Goal: Information Seeking & Learning: Find specific fact

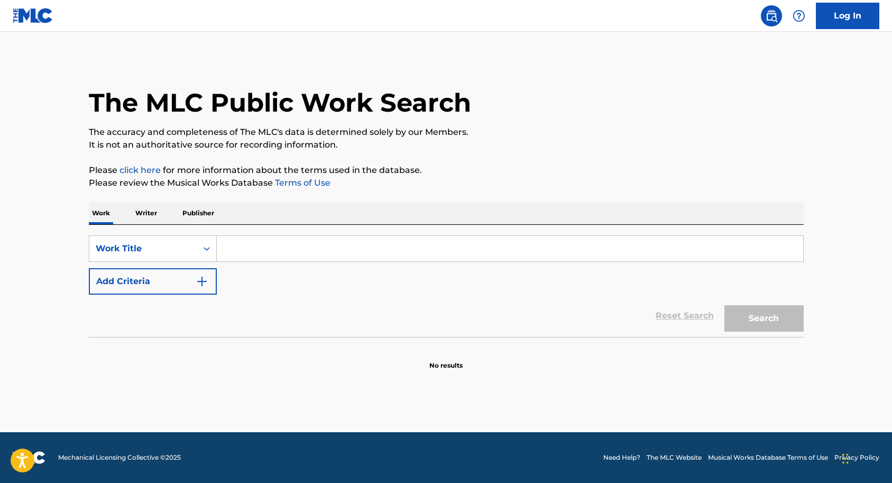
paste input "When I Was Your Man"
type input "When I Was Your Man"
click at [759, 326] on button "Search" at bounding box center [763, 318] width 79 height 26
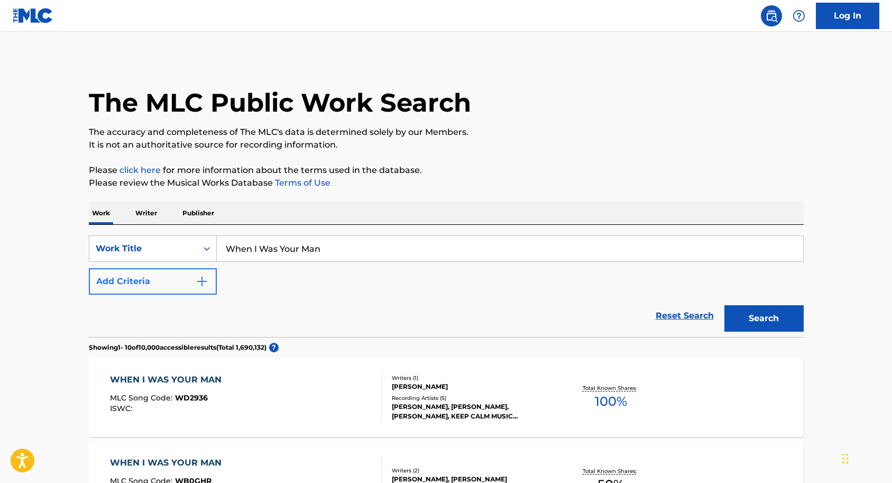
click at [205, 284] on img "Search Form" at bounding box center [202, 281] width 13 height 13
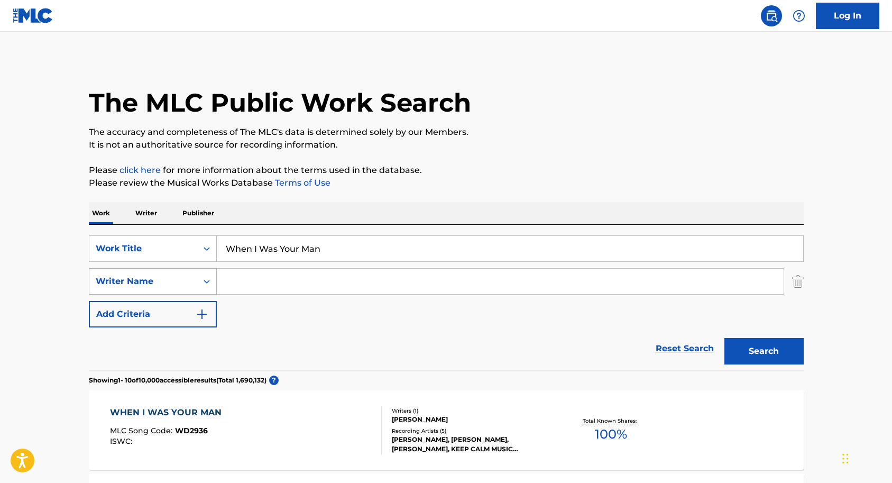
click at [205, 279] on icon "Search Form" at bounding box center [206, 281] width 11 height 11
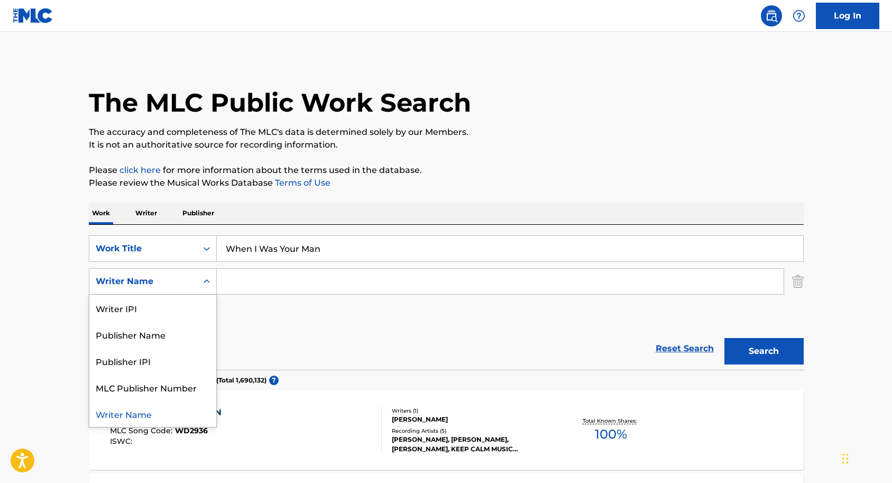
click at [205, 279] on icon "Search Form" at bounding box center [206, 281] width 11 height 11
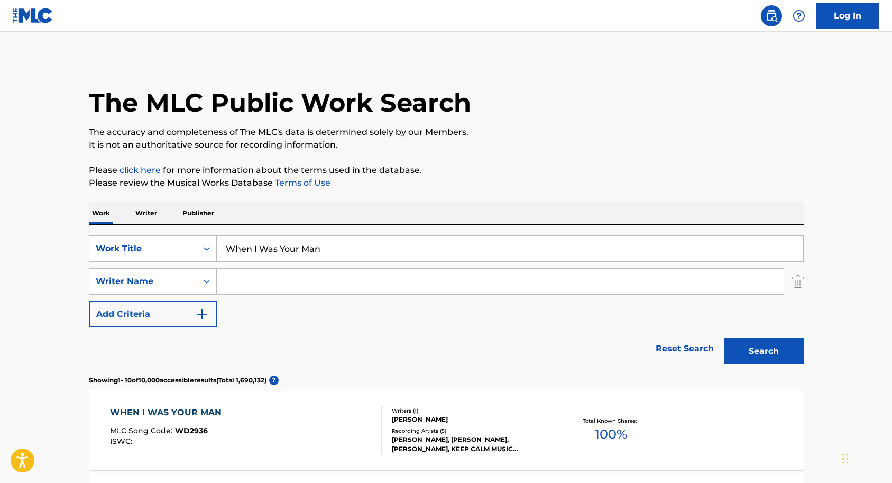
click at [241, 278] on input "Search Form" at bounding box center [500, 281] width 567 height 25
click at [234, 311] on div "SearchWithCriteriacf7bddbe-44f0-4db1-9170-9af79a7f9ba6 Work Title When I Was Yo…" at bounding box center [446, 281] width 715 height 92
click at [234, 285] on input "Search Form" at bounding box center [500, 281] width 567 height 25
click at [227, 276] on input "Search Form" at bounding box center [500, 281] width 567 height 25
click at [363, 246] on input "When I Was Your Man" at bounding box center [510, 248] width 586 height 25
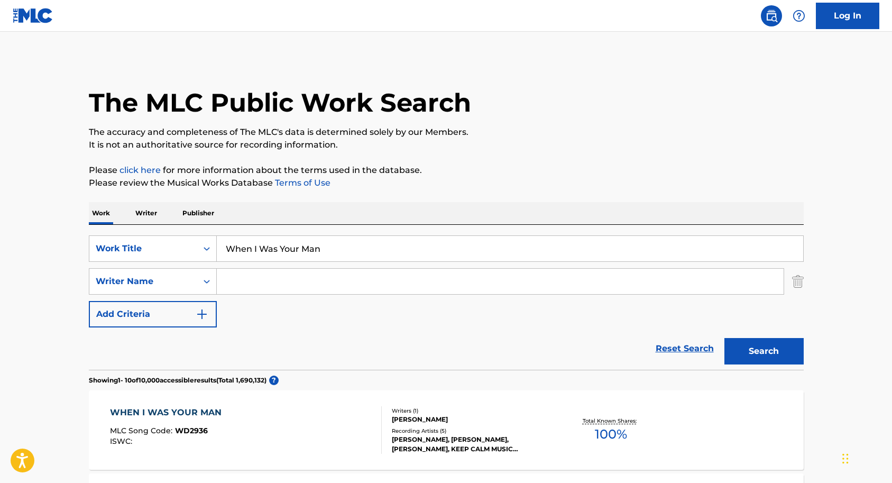
click at [237, 280] on input "Search Form" at bounding box center [500, 281] width 567 height 25
click at [200, 352] on div "Reset Search Search" at bounding box center [446, 348] width 715 height 42
click at [234, 281] on input "Search Form" at bounding box center [500, 281] width 567 height 25
type input "Bruno Mars"
click at [757, 352] on button "Search" at bounding box center [763, 351] width 79 height 26
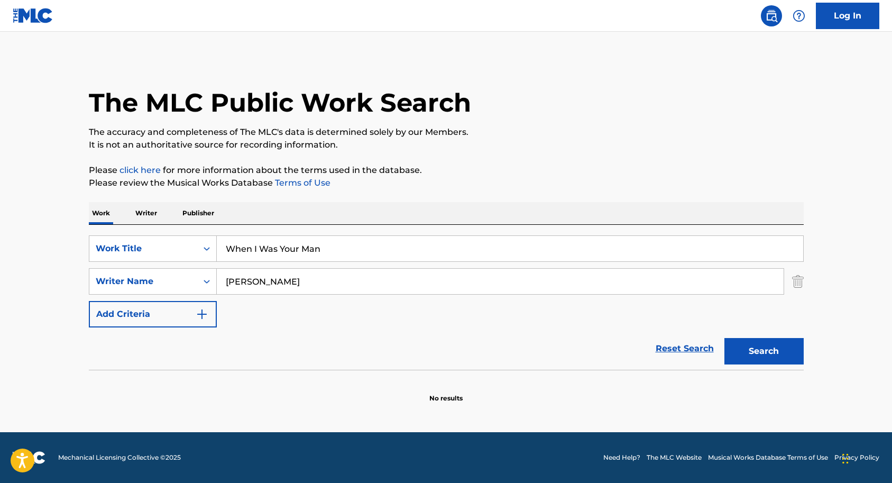
click at [804, 287] on div "The MLC Public Work Search The accuracy and completeness of The MLC's data is d…" at bounding box center [446, 230] width 740 height 345
click at [799, 283] on img "Search Form" at bounding box center [798, 281] width 12 height 26
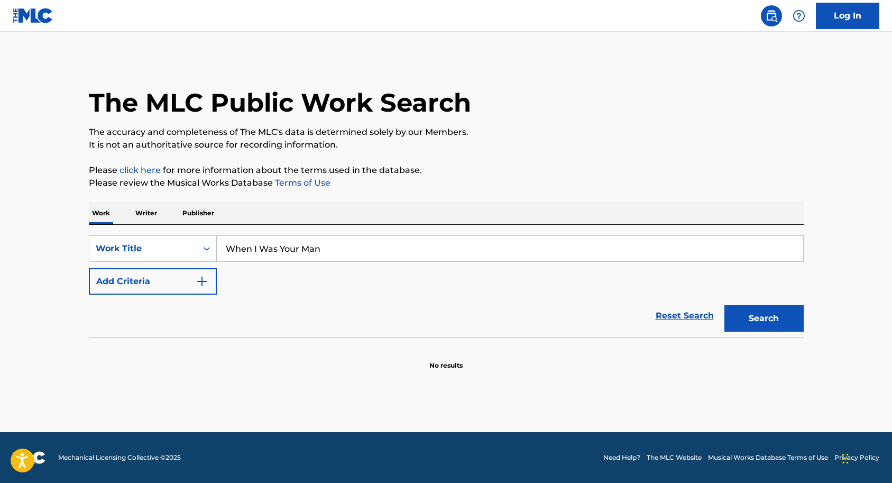
click at [340, 242] on input "When I Was Your Man" at bounding box center [510, 248] width 586 height 25
click at [206, 249] on icon "Search Form" at bounding box center [206, 248] width 11 height 11
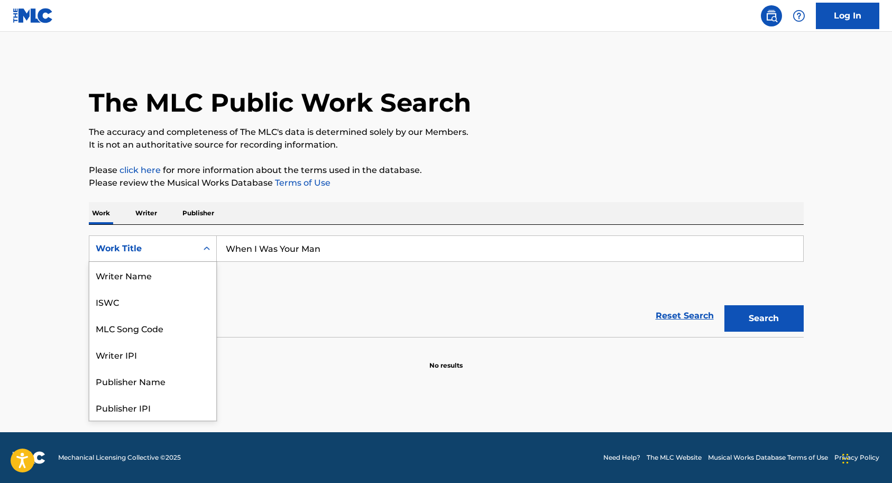
scroll to position [53, 0]
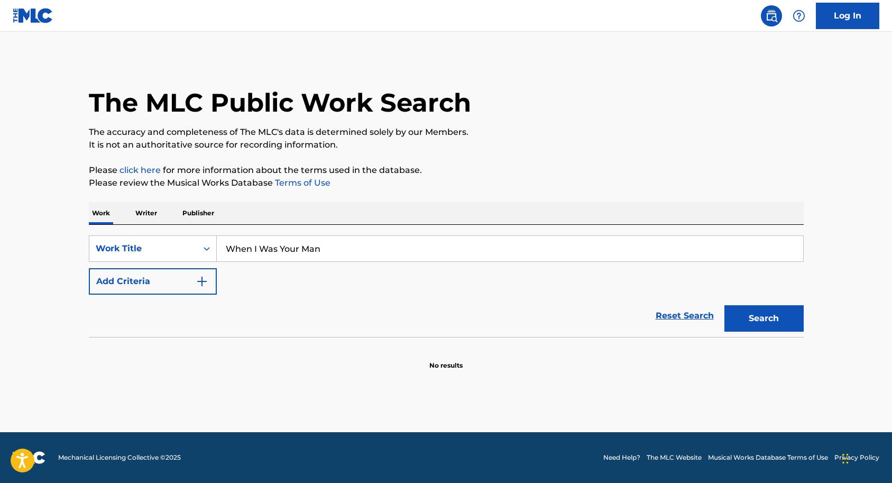
click at [206, 249] on icon "Search Form" at bounding box center [206, 248] width 11 height 11
click at [150, 211] on p "Writer" at bounding box center [146, 213] width 28 height 22
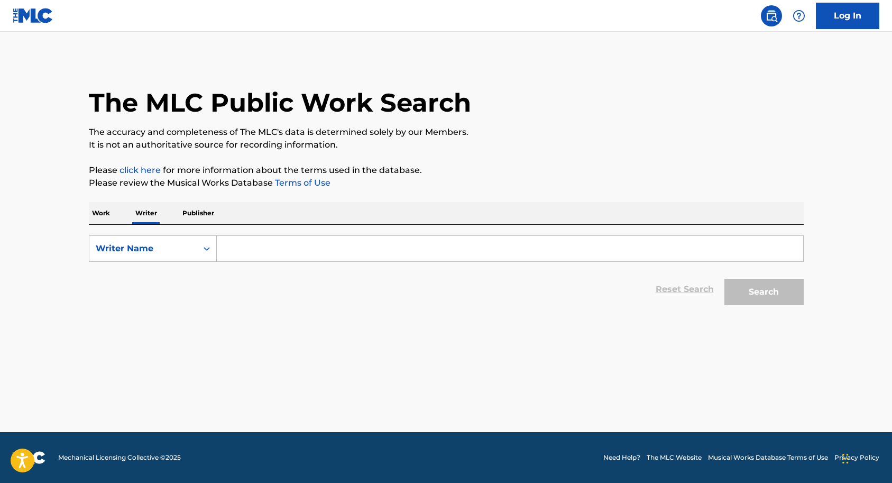
click at [244, 245] on input "Search Form" at bounding box center [510, 248] width 586 height 25
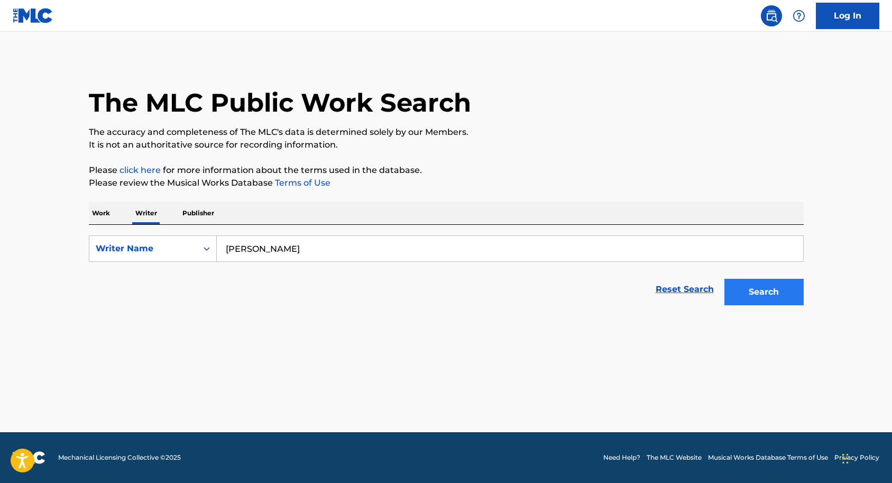
click at [759, 292] on button "Search" at bounding box center [763, 292] width 79 height 26
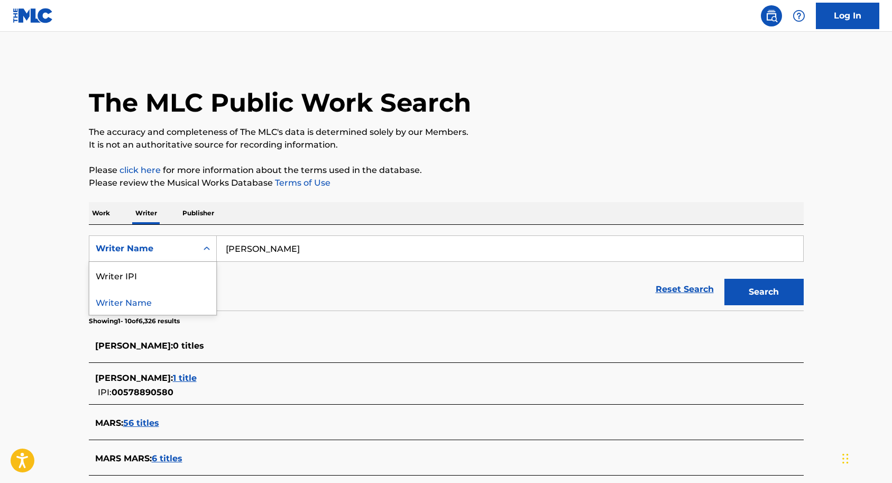
click at [206, 248] on icon "Search Form" at bounding box center [207, 248] width 6 height 4
click at [13, 261] on main "The MLC Public Work Search The accuracy and completeness of The MLC's data is d…" at bounding box center [446, 402] width 892 height 740
click at [301, 246] on input "Bruno Mars" at bounding box center [510, 248] width 586 height 25
click at [776, 296] on button "Search" at bounding box center [763, 292] width 79 height 26
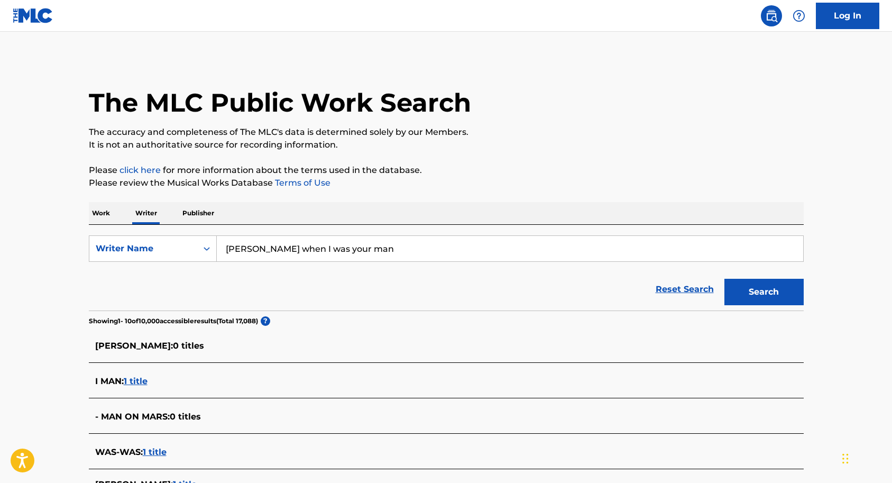
click at [389, 251] on input "Bruno Mars when I was your man" at bounding box center [510, 248] width 586 height 25
type input "B"
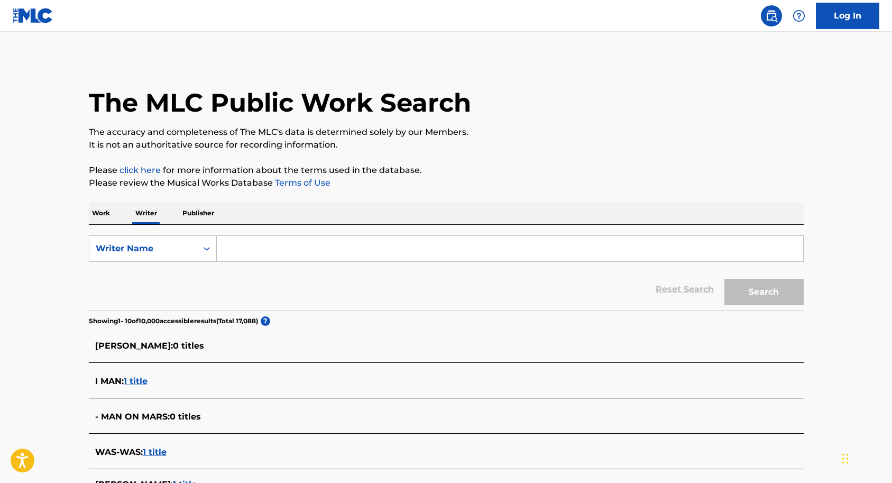
click at [94, 213] on p "Work" at bounding box center [101, 213] width 24 height 22
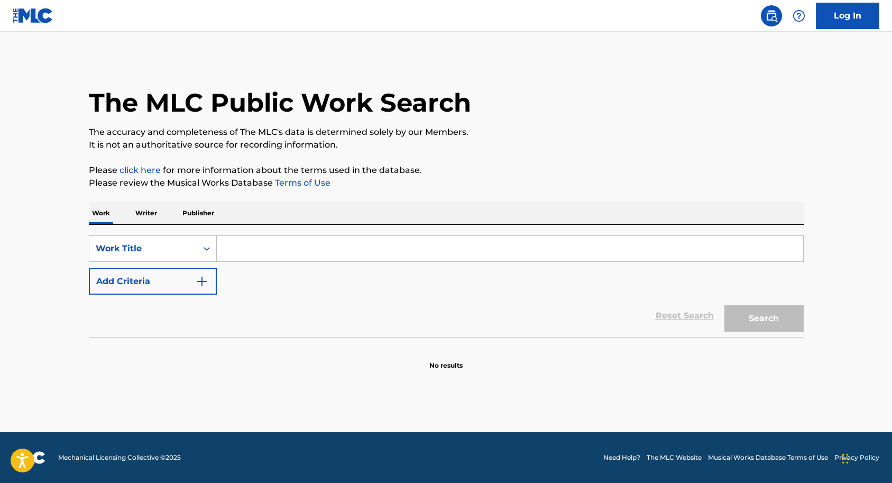
click at [247, 250] on input "Search Form" at bounding box center [510, 248] width 586 height 25
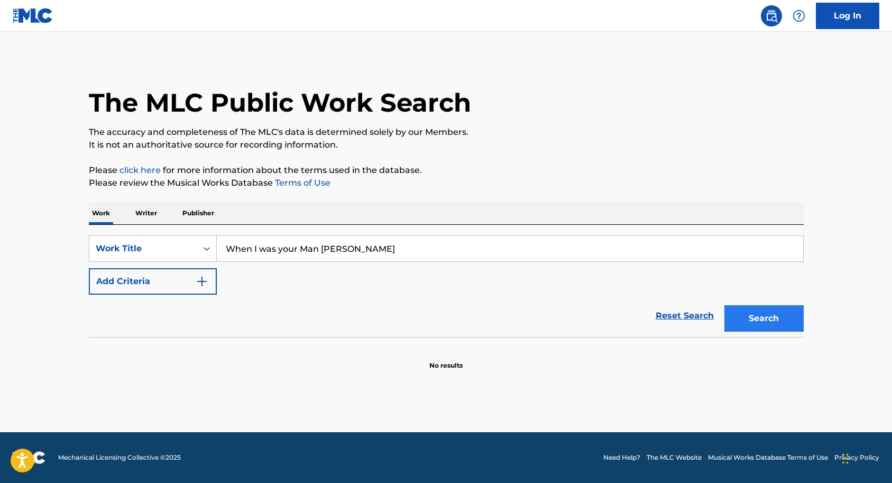
type input "When I was your Man Bruno Mars"
click at [756, 315] on button "Search" at bounding box center [763, 318] width 79 height 26
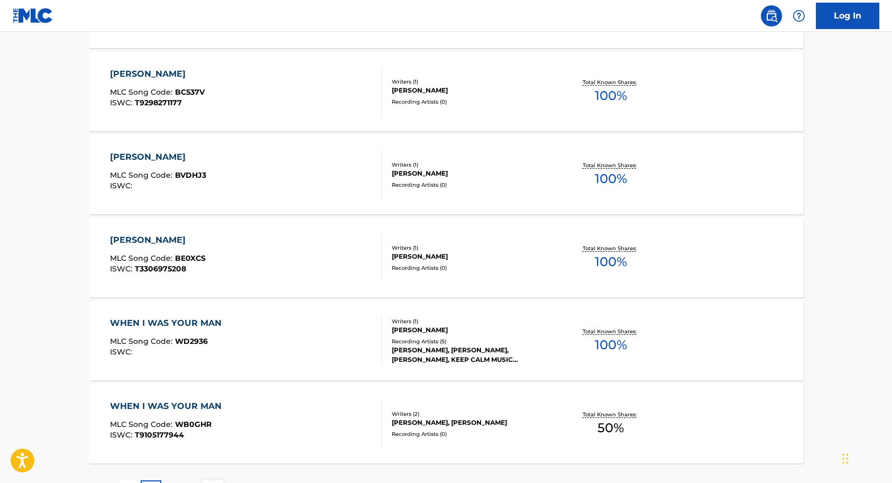
scroll to position [721, 0]
click at [191, 321] on div "WHEN I WAS YOUR MAN" at bounding box center [168, 322] width 117 height 13
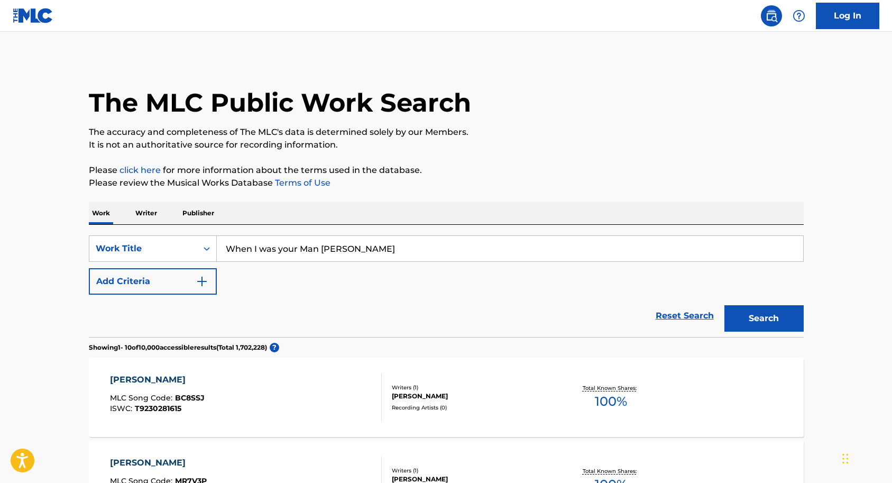
click at [382, 245] on input "When I was your Man Bruno Mars" at bounding box center [510, 248] width 586 height 25
type input "W"
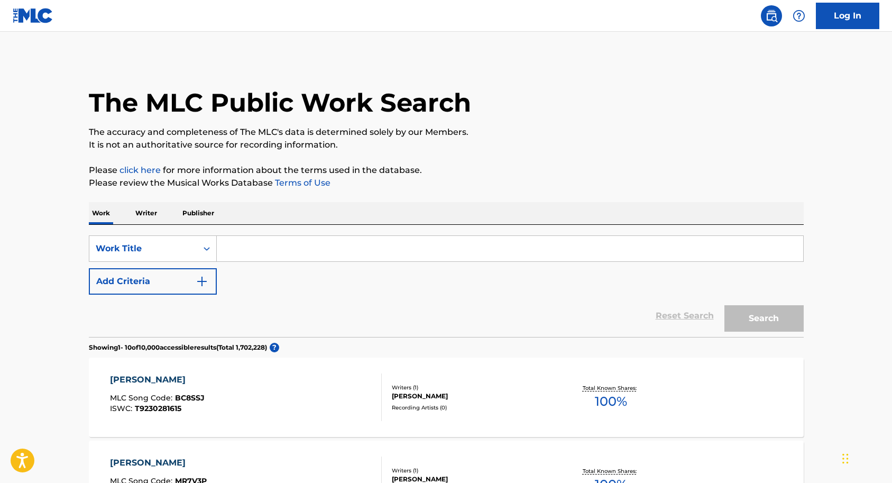
click at [258, 246] on input "Search Form" at bounding box center [510, 248] width 586 height 25
type input "When I was your man"
click at [763, 318] on button "Search" at bounding box center [763, 318] width 79 height 26
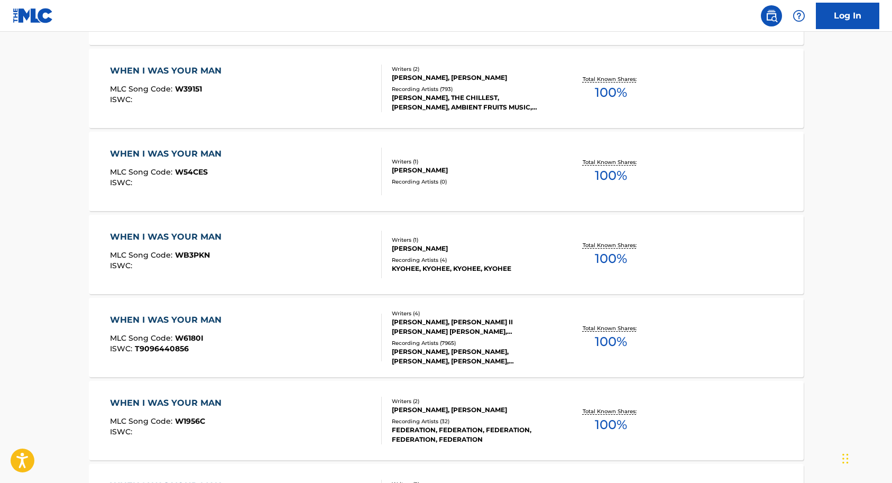
scroll to position [641, 0]
click at [458, 327] on div "ANDREW WYATT, PHILIP MARTIN II LAWRENCE, PETER GENE HERNANDEZ, ARI LEVINE" at bounding box center [472, 326] width 160 height 19
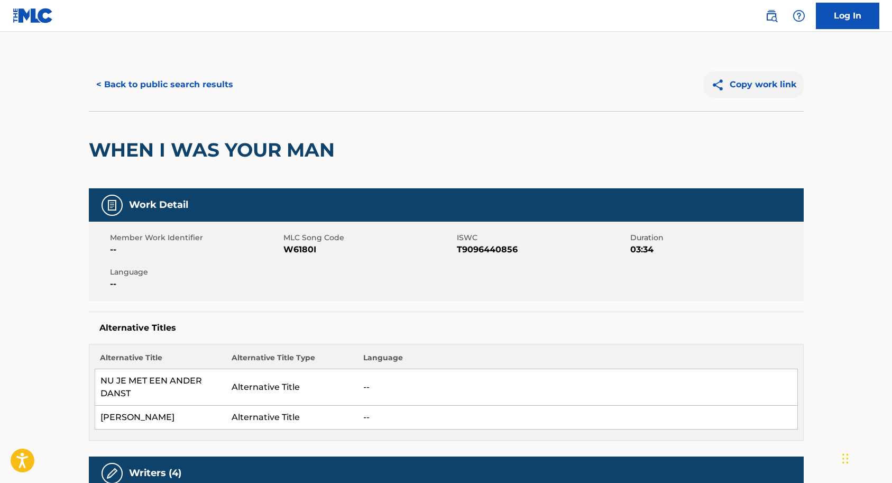
click at [749, 82] on button "Copy work link" at bounding box center [754, 84] width 100 height 26
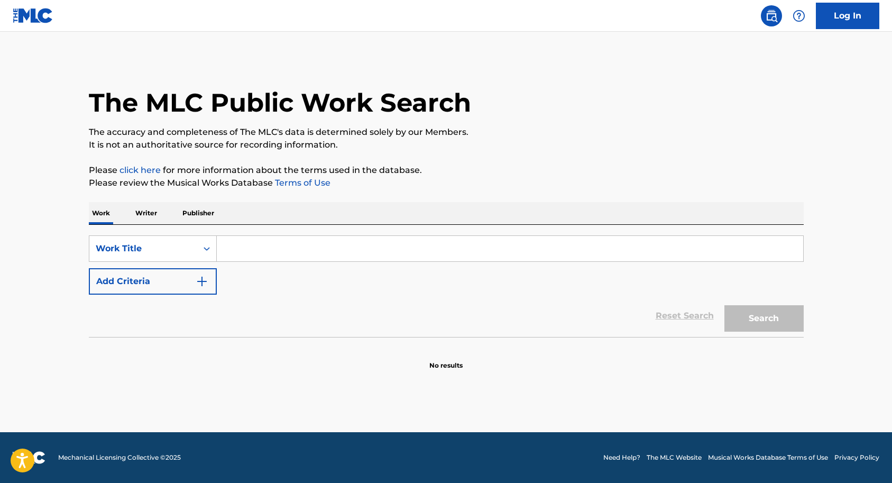
click at [261, 247] on input "Search Form" at bounding box center [510, 248] width 586 height 25
type input "flowers"
click at [750, 316] on button "Search" at bounding box center [763, 318] width 79 height 26
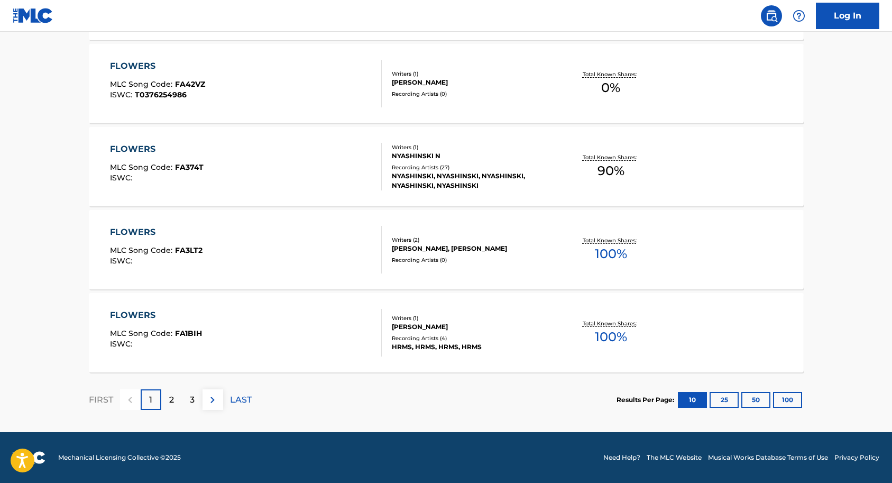
scroll to position [812, 0]
click at [175, 409] on div "2" at bounding box center [171, 399] width 21 height 21
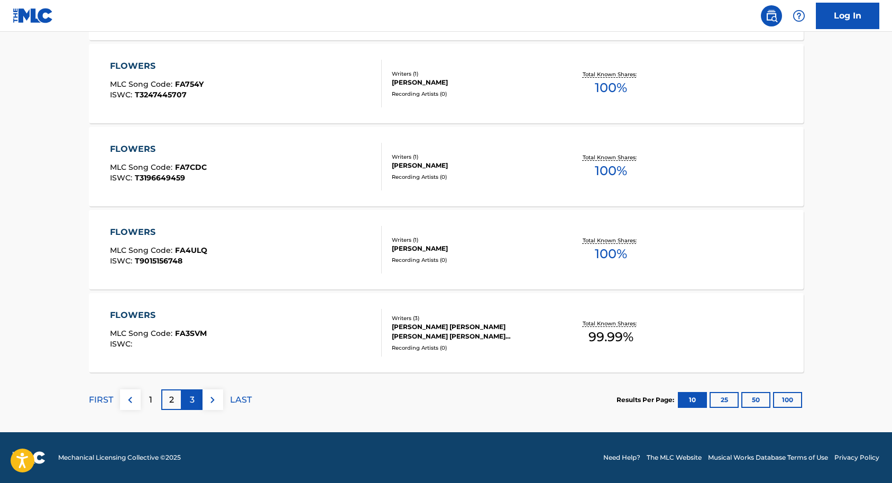
click at [195, 395] on div "3" at bounding box center [192, 399] width 21 height 21
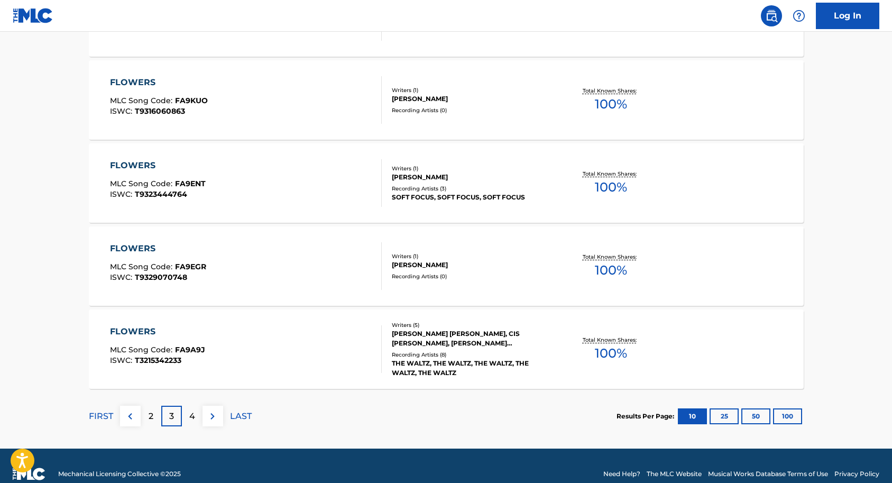
scroll to position [796, 0]
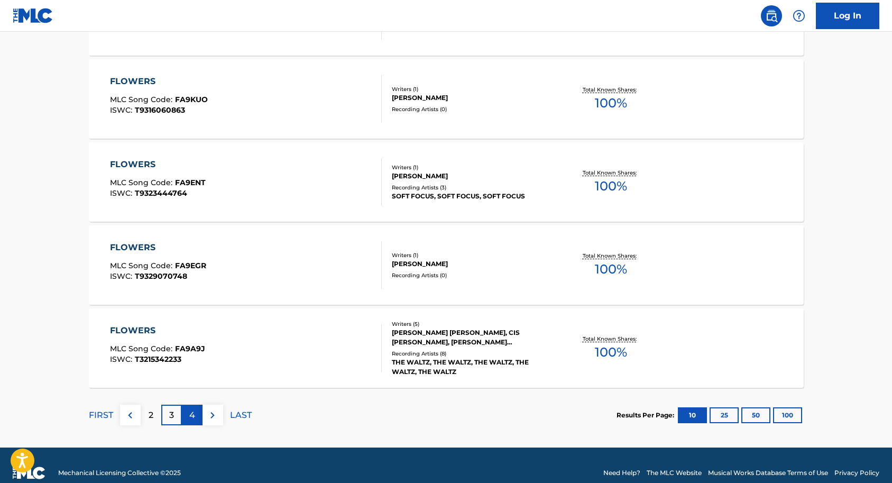
click at [195, 412] on div "4" at bounding box center [192, 414] width 21 height 21
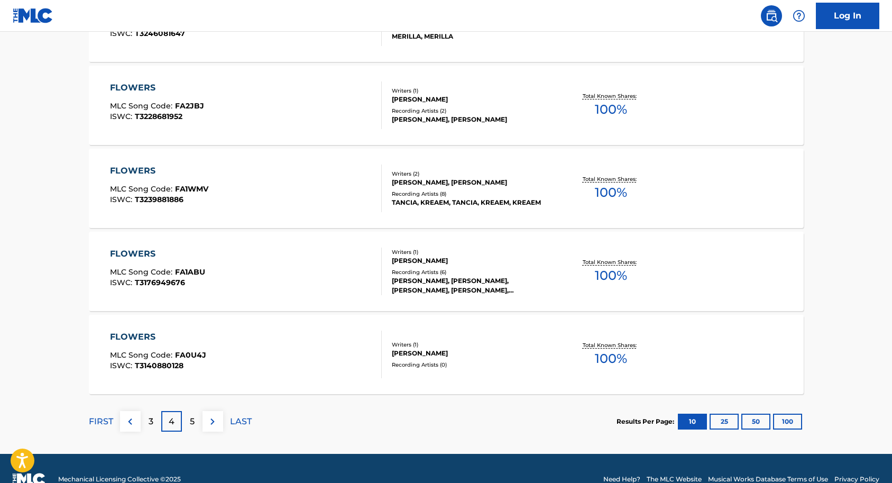
scroll to position [791, 0]
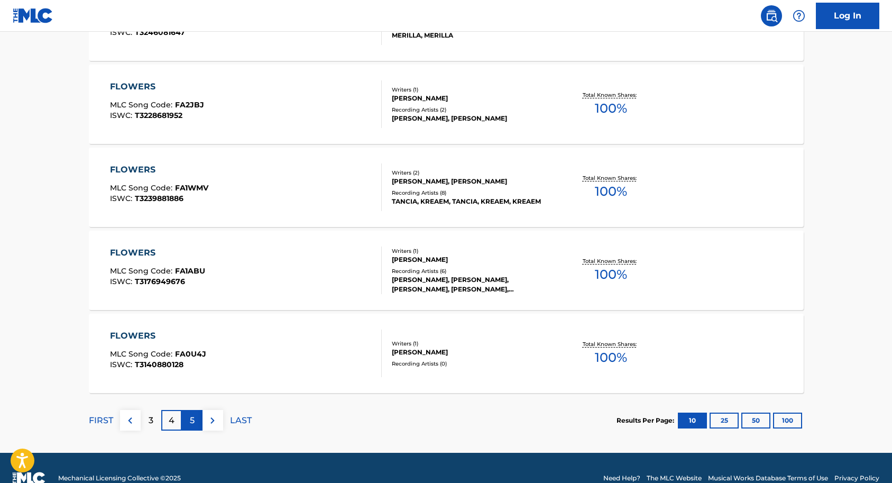
click at [188, 417] on div "5" at bounding box center [192, 420] width 21 height 21
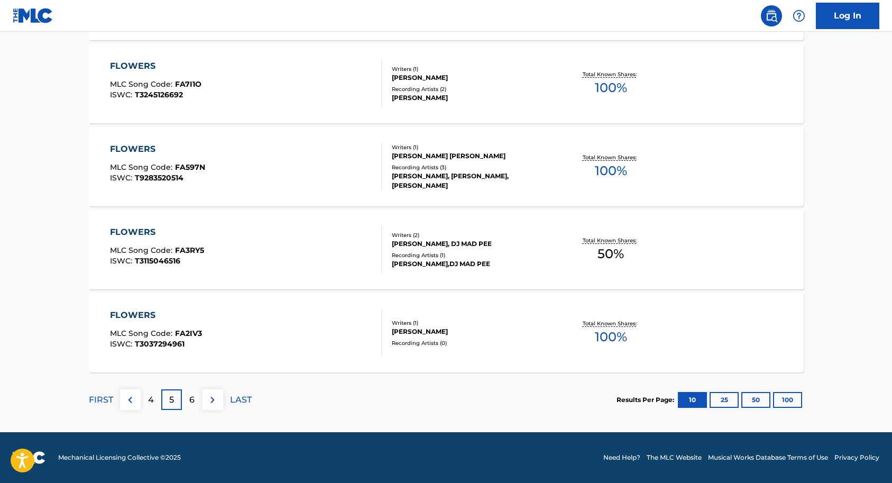
scroll to position [812, 0]
click at [190, 402] on p "6" at bounding box center [191, 399] width 5 height 13
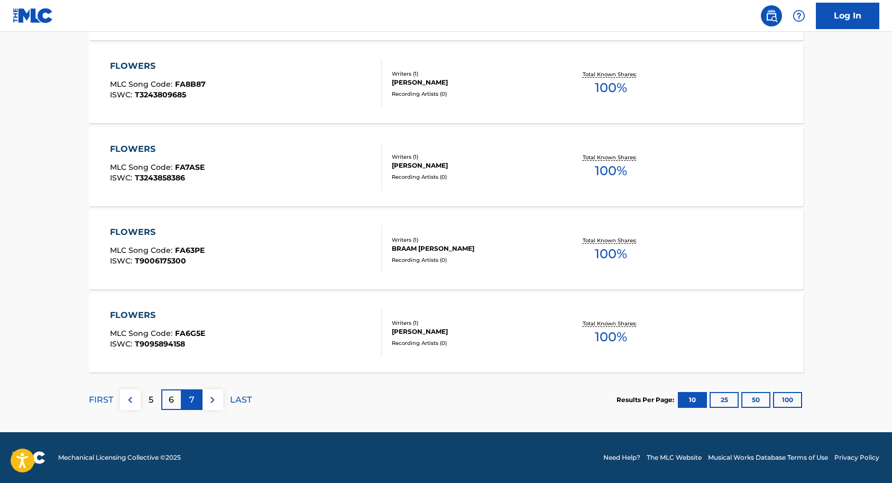
click at [200, 397] on div "7" at bounding box center [192, 399] width 21 height 21
click at [193, 400] on p "8" at bounding box center [191, 399] width 5 height 13
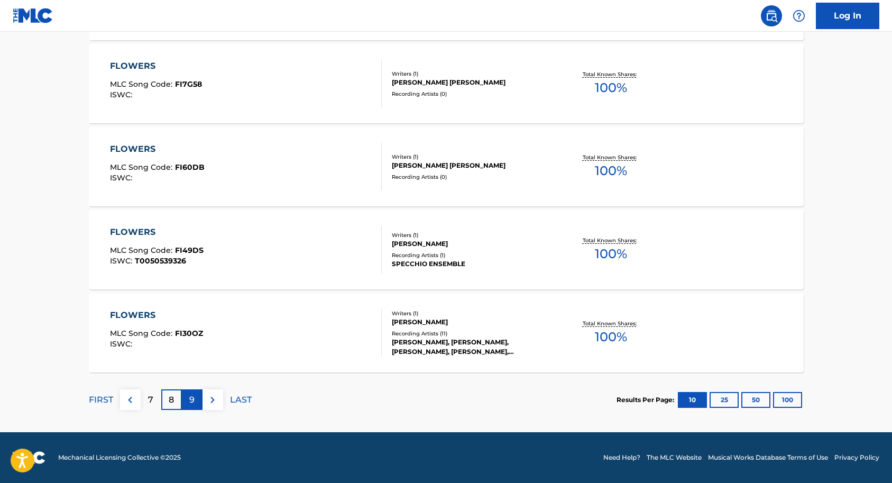
click at [197, 395] on div "9" at bounding box center [192, 399] width 21 height 21
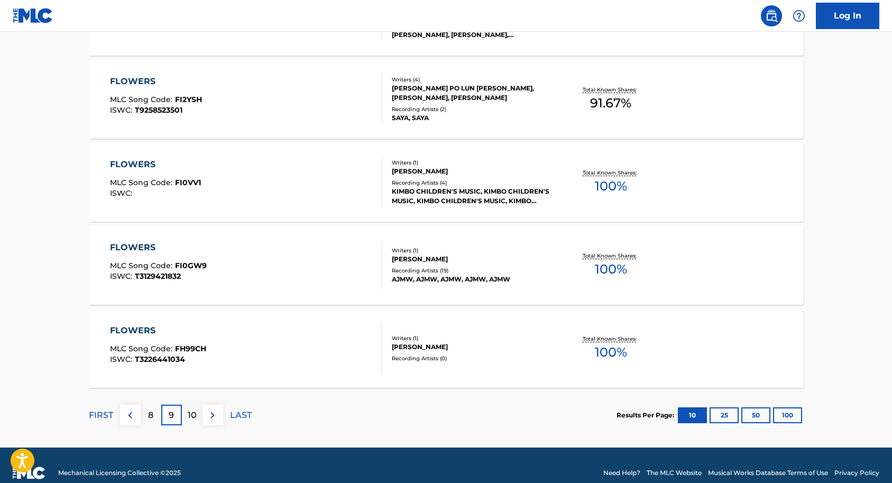
scroll to position [797, 0]
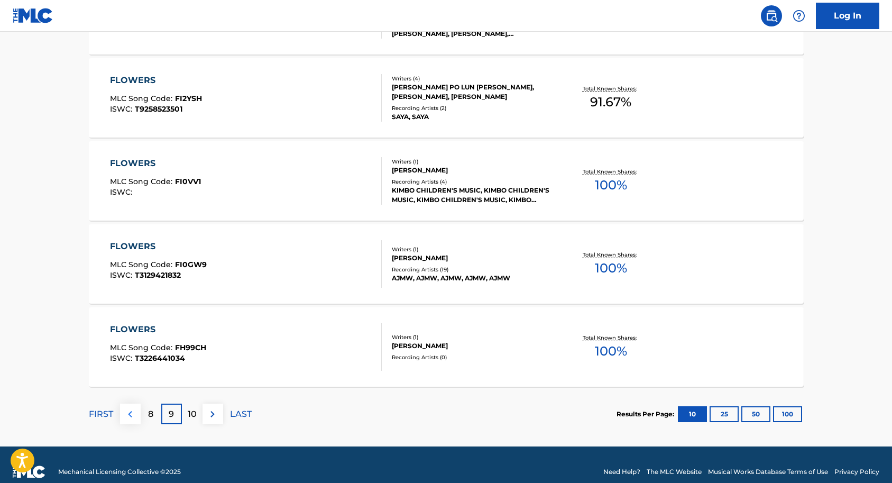
click at [134, 414] on img at bounding box center [130, 414] width 13 height 13
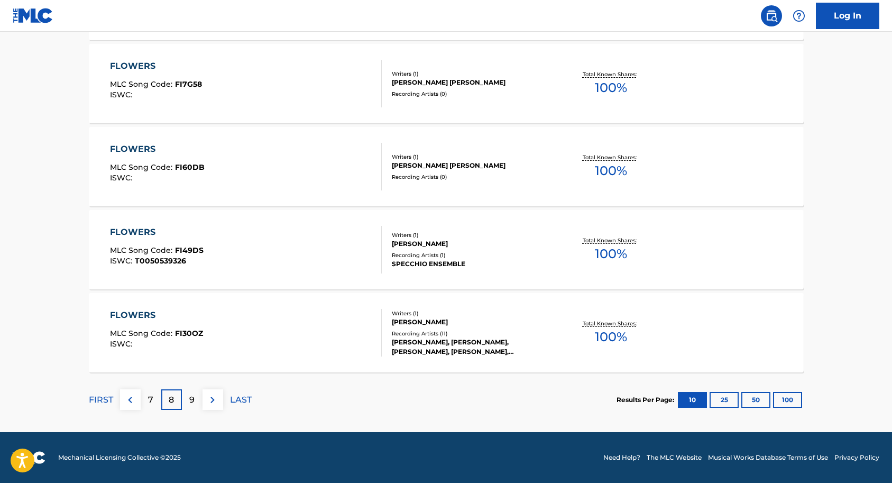
scroll to position [812, 0]
click at [140, 397] on button at bounding box center [130, 399] width 21 height 21
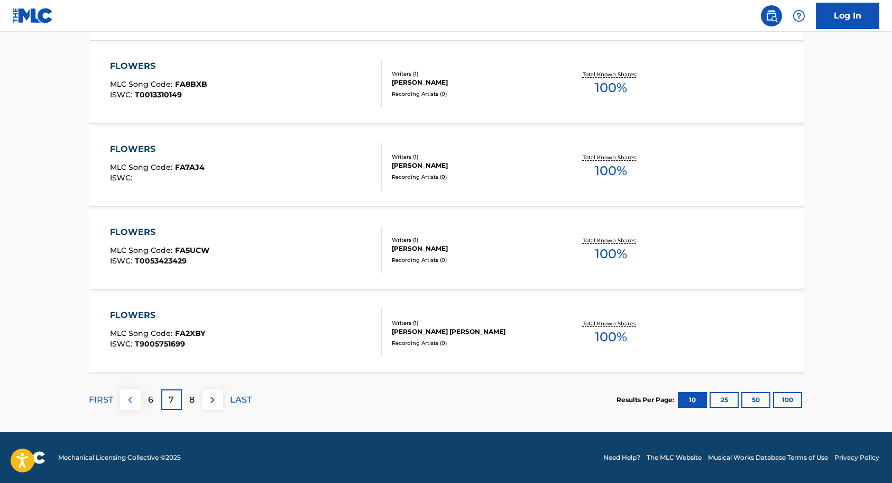
click at [134, 396] on img at bounding box center [130, 399] width 13 height 13
click at [132, 406] on button at bounding box center [130, 399] width 21 height 21
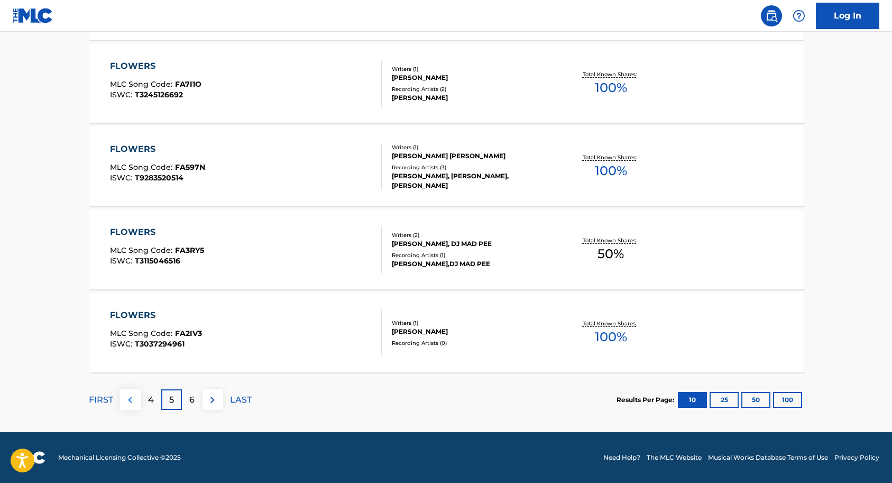
click at [132, 398] on img at bounding box center [130, 399] width 13 height 13
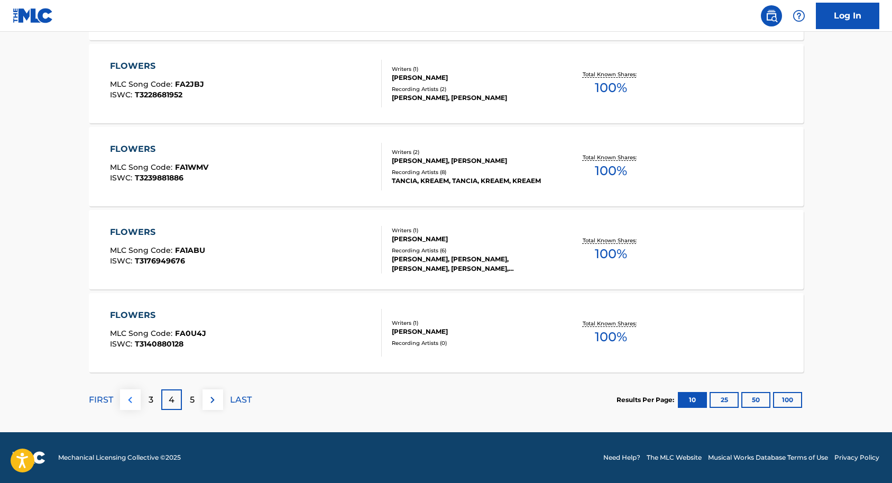
click at [132, 402] on img at bounding box center [130, 399] width 13 height 13
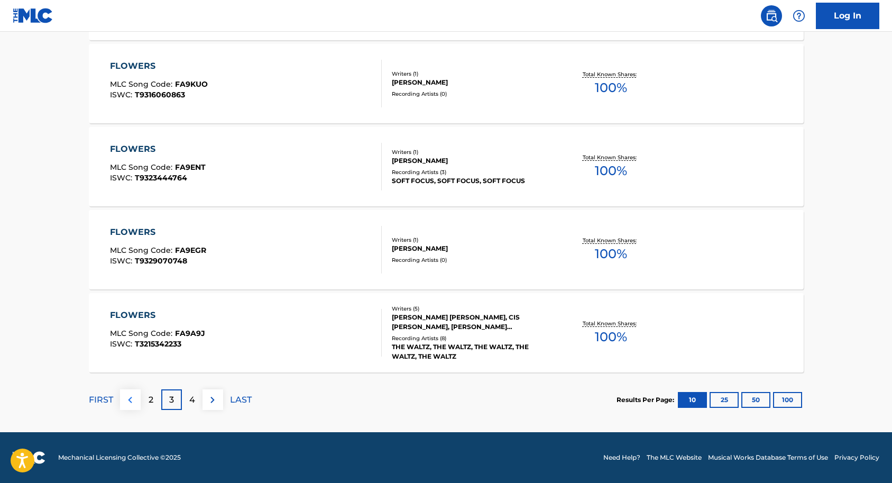
click at [135, 402] on img at bounding box center [130, 399] width 13 height 13
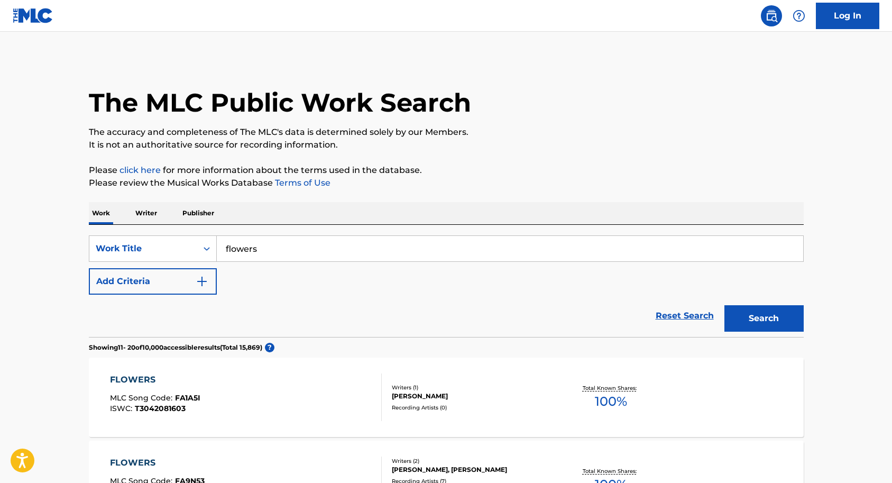
scroll to position [0, 0]
click at [153, 210] on p "Writer" at bounding box center [146, 213] width 28 height 22
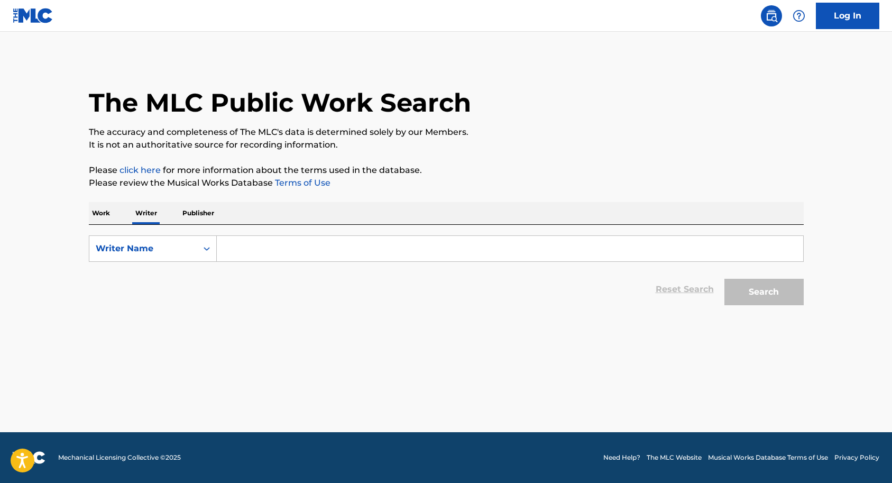
paste input "[PERSON_NAME] "Aldae" [PERSON_NAME] and [PERSON_NAME]"
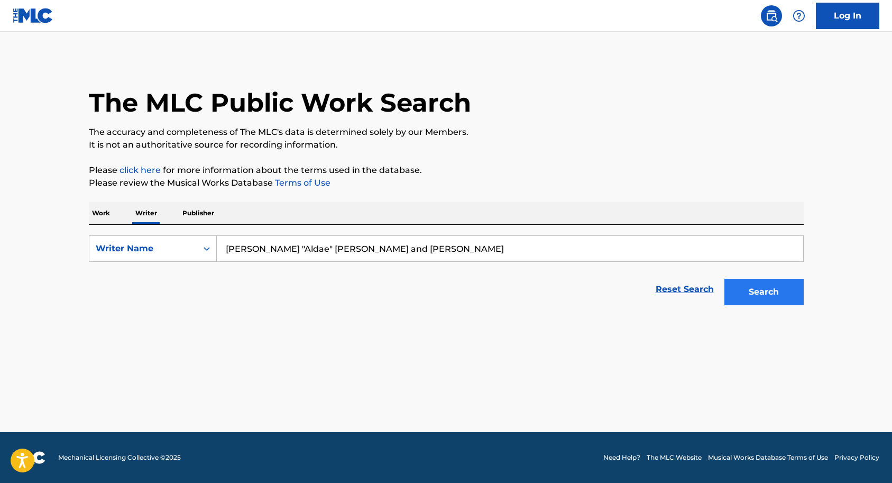
type input "[PERSON_NAME] "Aldae" [PERSON_NAME] and [PERSON_NAME]"
click at [739, 292] on button "Search" at bounding box center [763, 292] width 79 height 26
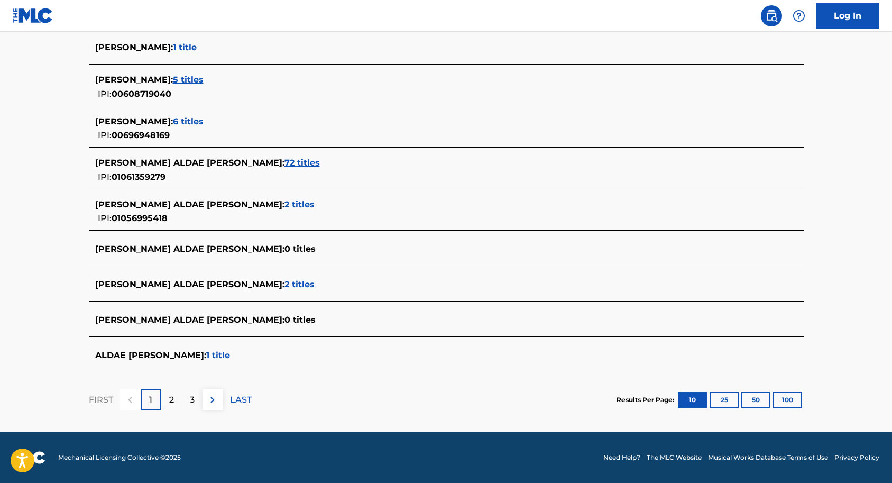
scroll to position [334, 0]
click at [284, 284] on span "2 titles" at bounding box center [299, 284] width 30 height 10
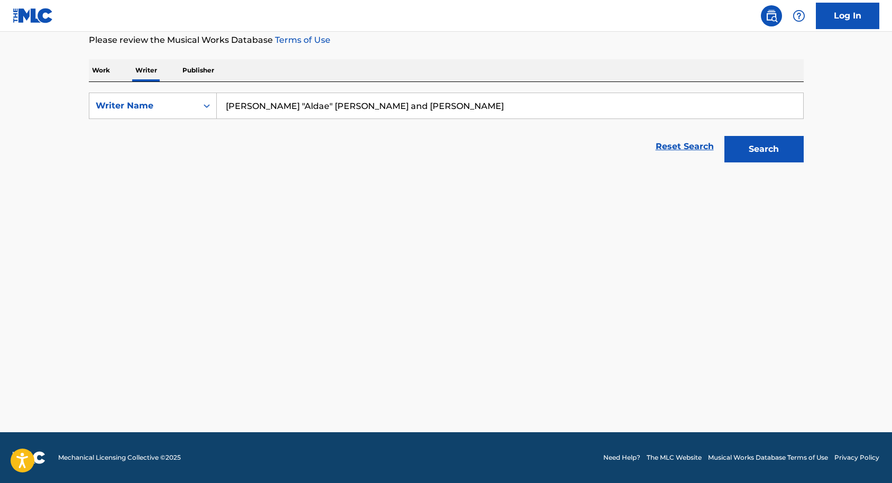
scroll to position [143, 0]
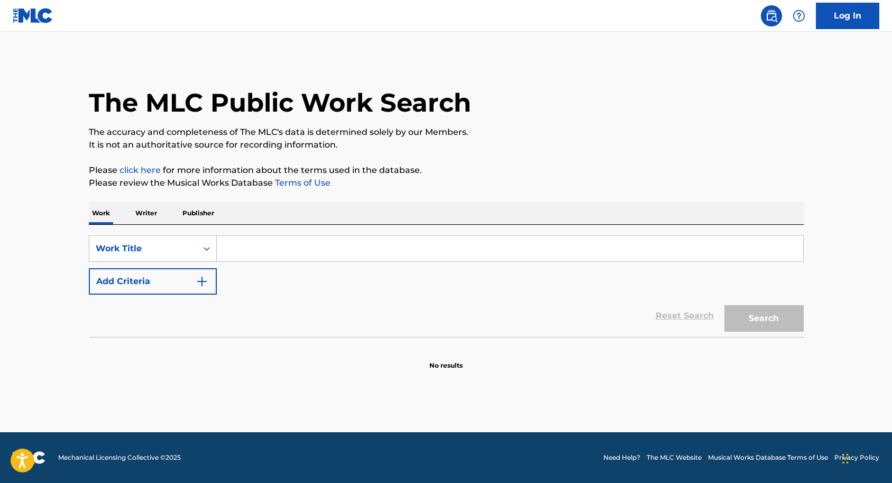
click at [138, 211] on p "Writer" at bounding box center [146, 213] width 28 height 22
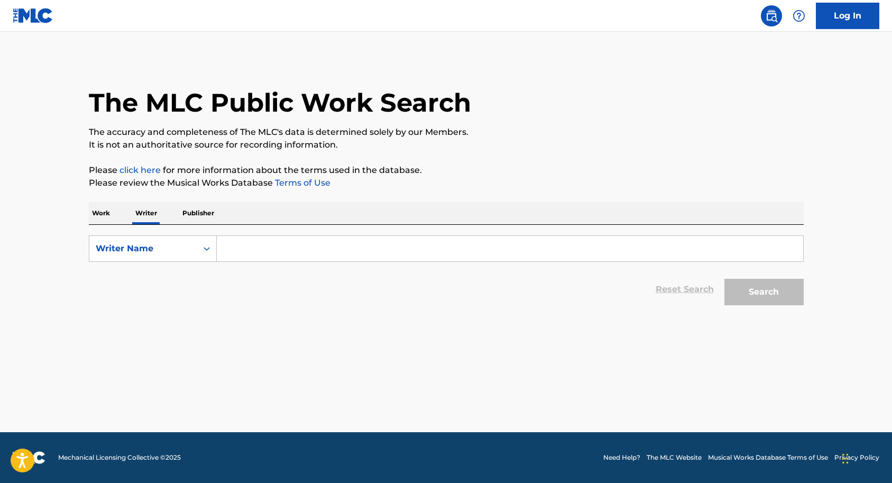
paste input "[PERSON_NAME] "Aldae" [PERSON_NAME] and [PERSON_NAME]"
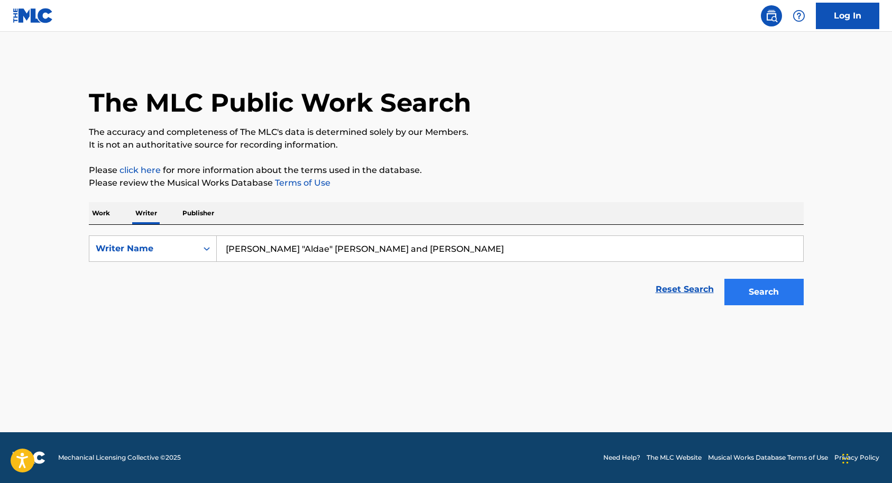
type input "[PERSON_NAME] "Aldae" [PERSON_NAME] and [PERSON_NAME]"
click at [747, 297] on button "Search" at bounding box center [763, 292] width 79 height 26
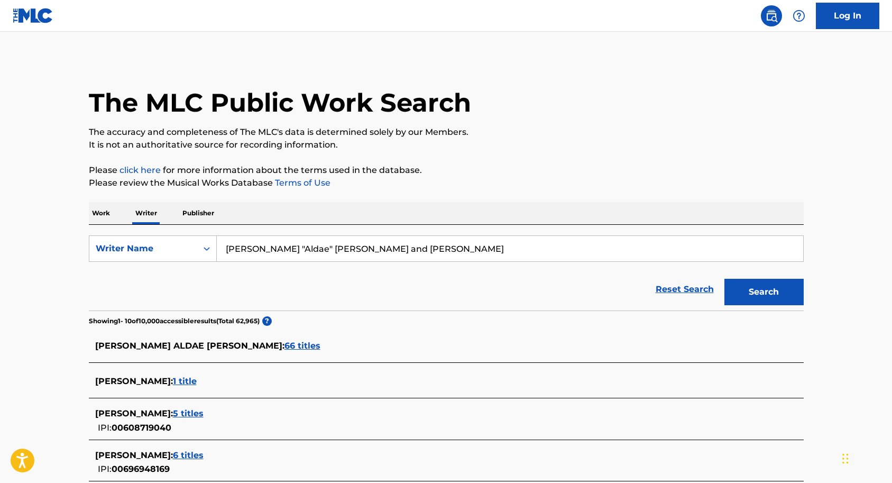
click at [284, 345] on span "66 titles" at bounding box center [302, 345] width 36 height 10
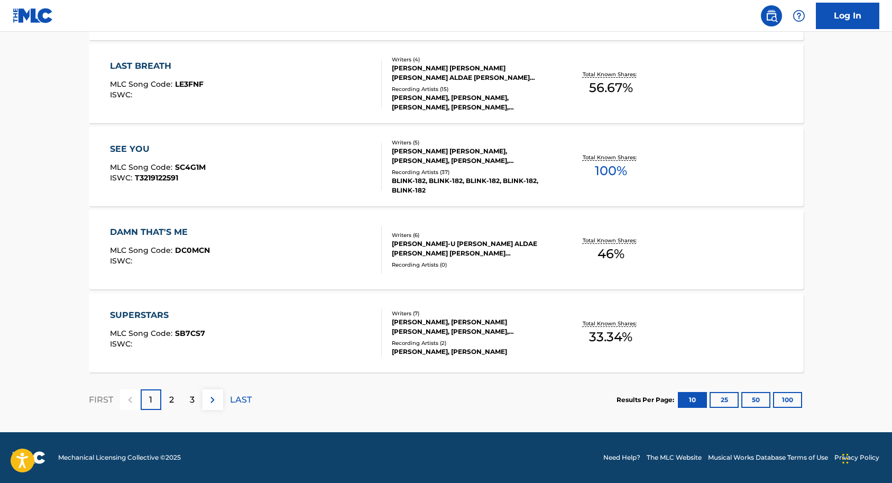
scroll to position [812, 0]
click at [174, 401] on div "2" at bounding box center [171, 399] width 21 height 21
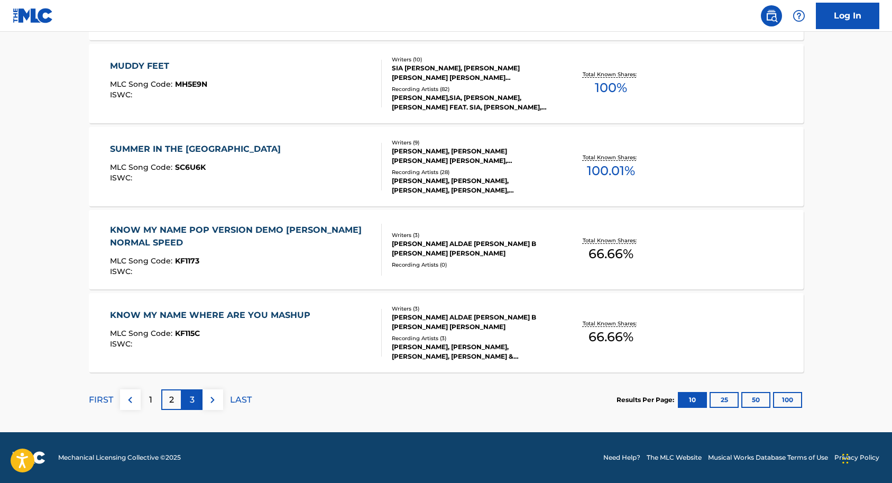
click at [191, 399] on p "3" at bounding box center [192, 399] width 5 height 13
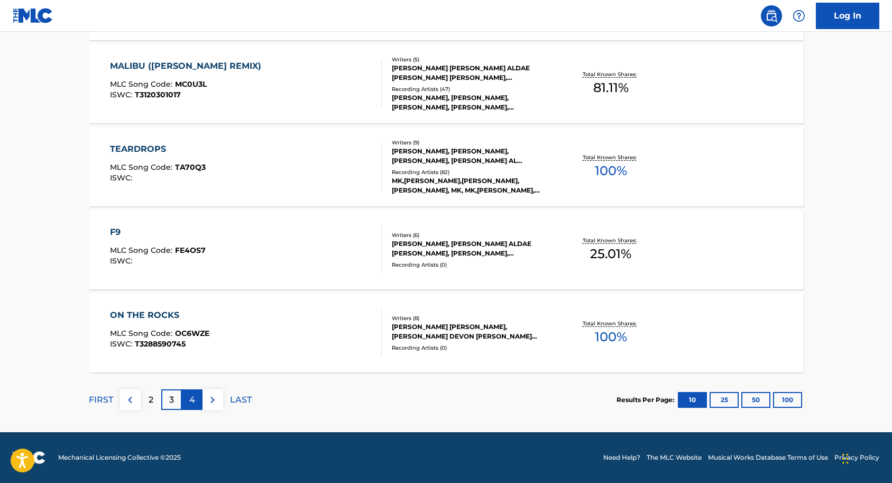
click at [192, 399] on p "4" at bounding box center [192, 399] width 6 height 13
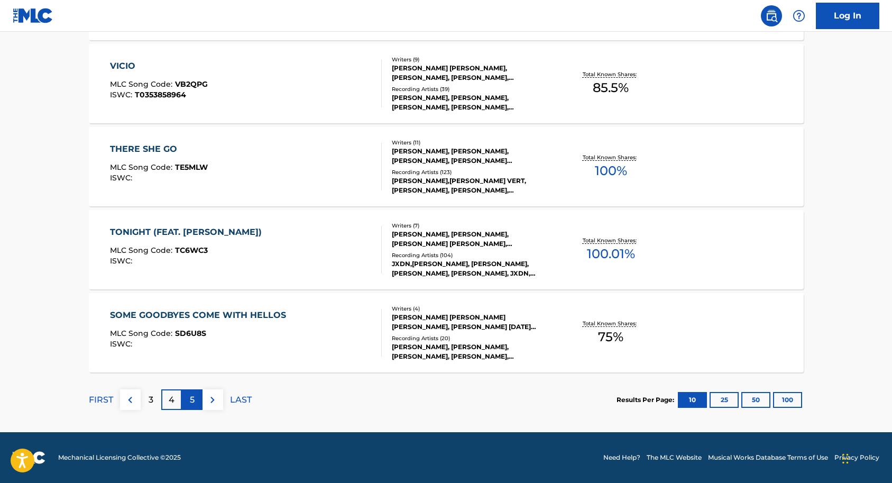
click at [199, 407] on div "5" at bounding box center [192, 399] width 21 height 21
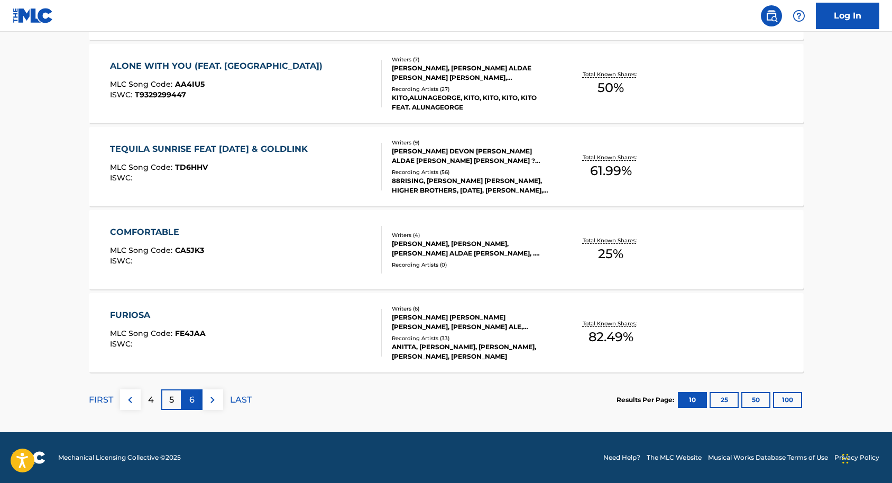
click at [195, 401] on div "6" at bounding box center [192, 399] width 21 height 21
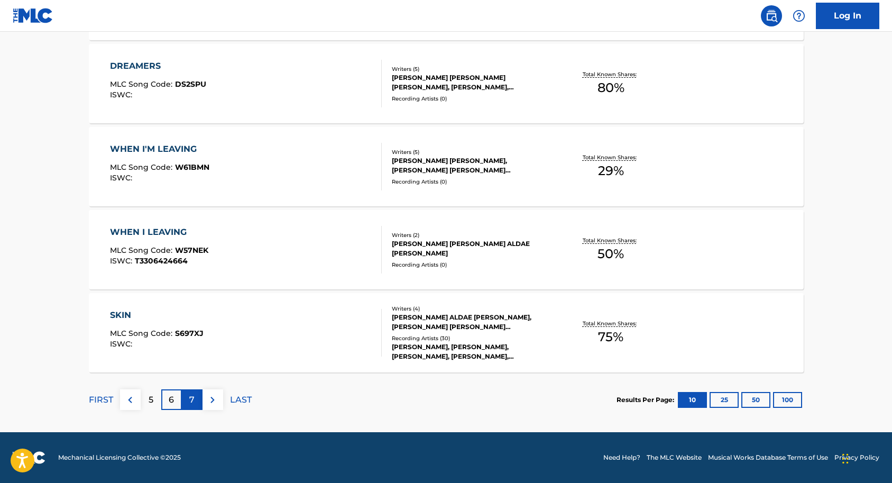
click at [198, 401] on div "7" at bounding box center [192, 399] width 21 height 21
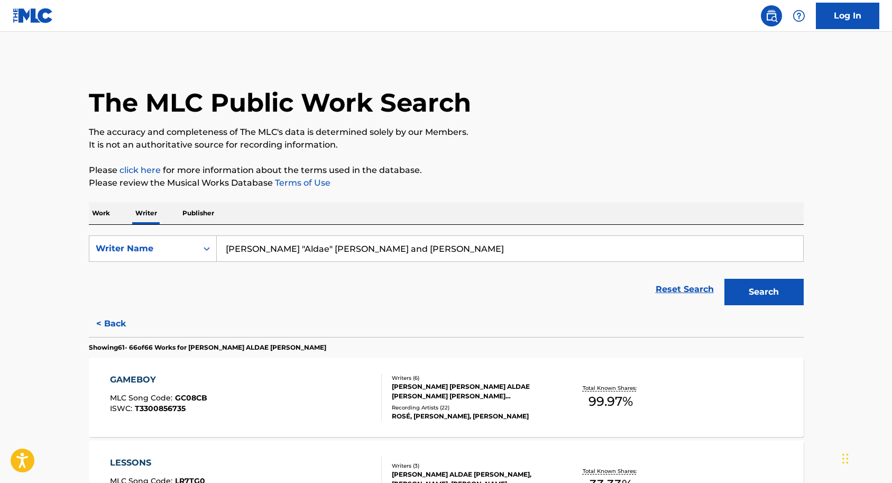
scroll to position [0, 0]
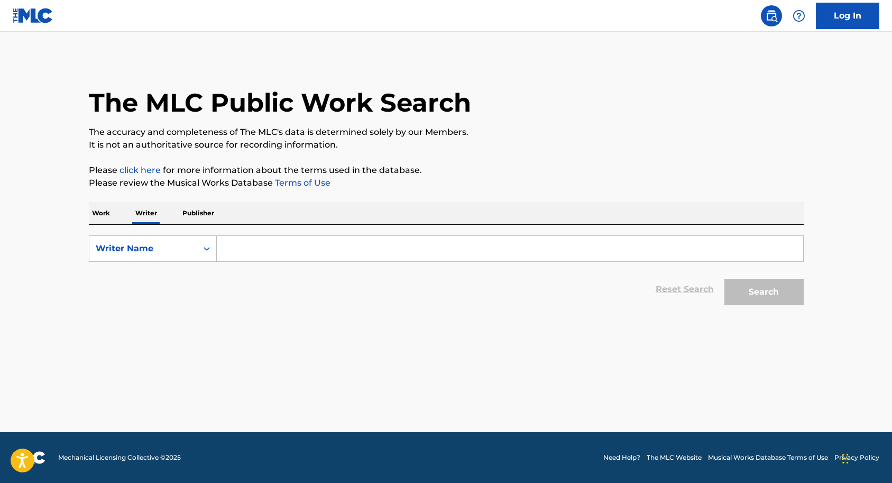
click at [106, 213] on p "Work" at bounding box center [101, 213] width 24 height 22
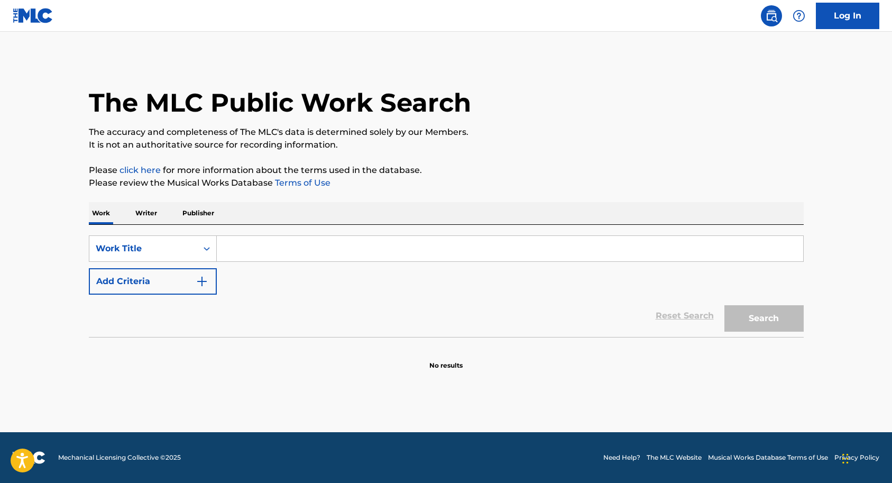
click at [244, 244] on input "Search Form" at bounding box center [510, 248] width 586 height 25
click at [238, 302] on div "Reset Search Search" at bounding box center [446, 315] width 715 height 42
click at [238, 240] on input "Search Form" at bounding box center [510, 248] width 586 height 25
click at [235, 274] on div "SearchWithCriteria26260631-d7a3-4d74-ab84-c5dc6a4d06d6 Work Title Add Criteria" at bounding box center [446, 264] width 715 height 59
click at [235, 240] on input "Search Form" at bounding box center [510, 248] width 586 height 25
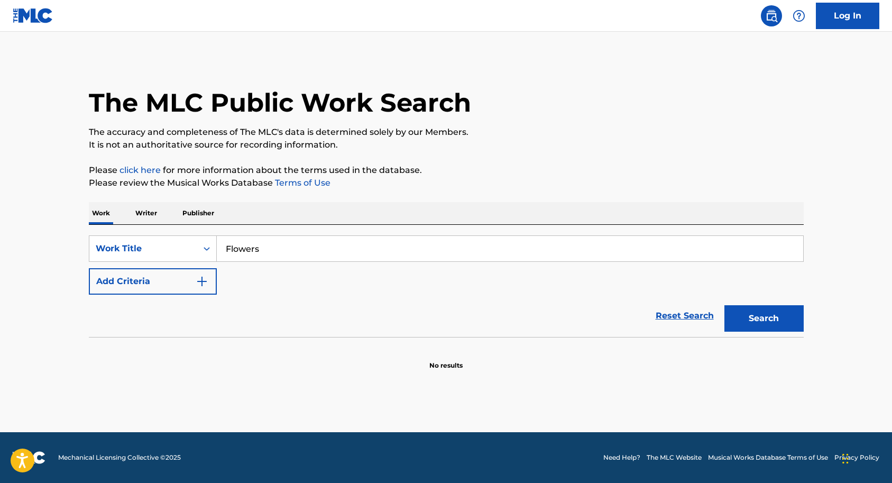
click at [763, 318] on button "Search" at bounding box center [763, 318] width 79 height 26
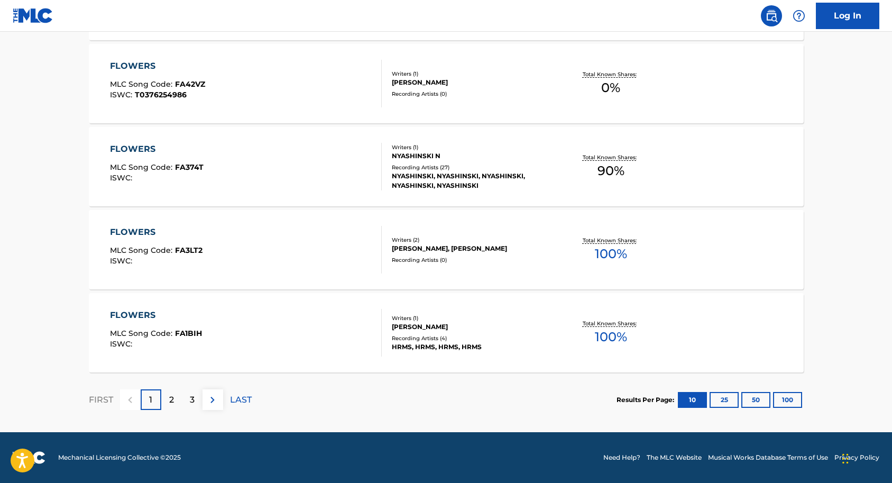
scroll to position [812, 0]
click at [171, 394] on p "2" at bounding box center [171, 399] width 5 height 13
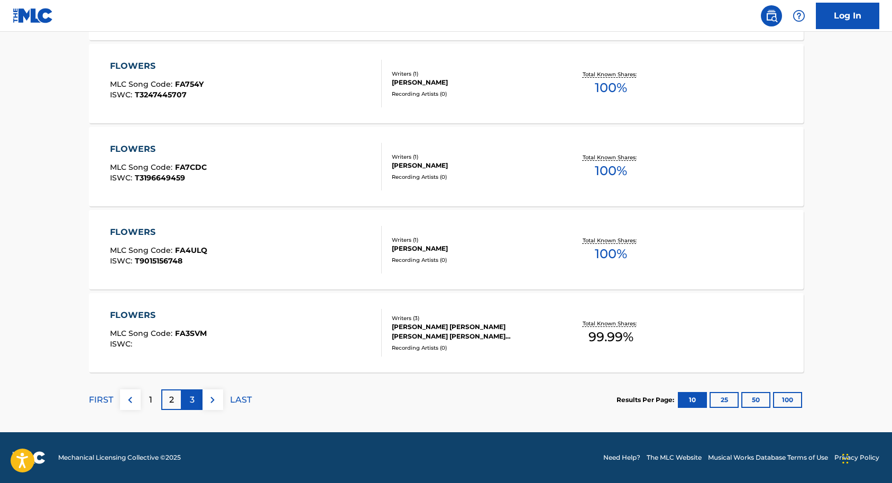
click at [192, 400] on p "3" at bounding box center [192, 399] width 5 height 13
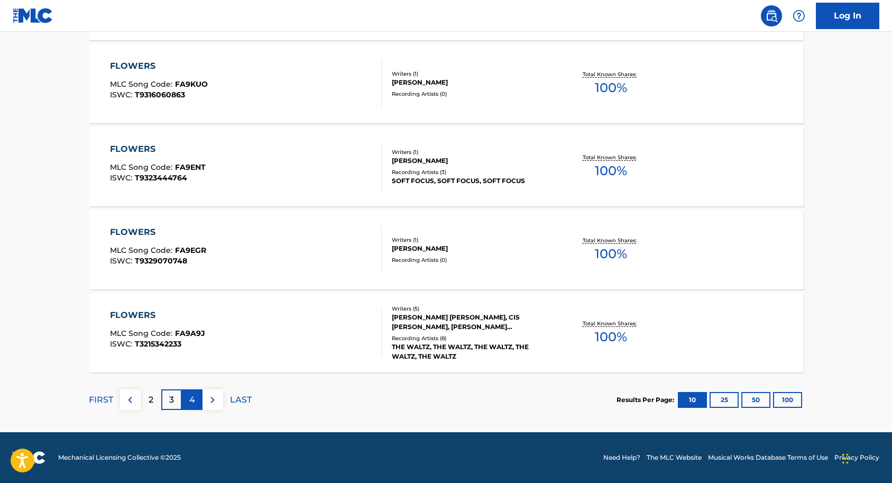
click at [186, 400] on div "4" at bounding box center [192, 399] width 21 height 21
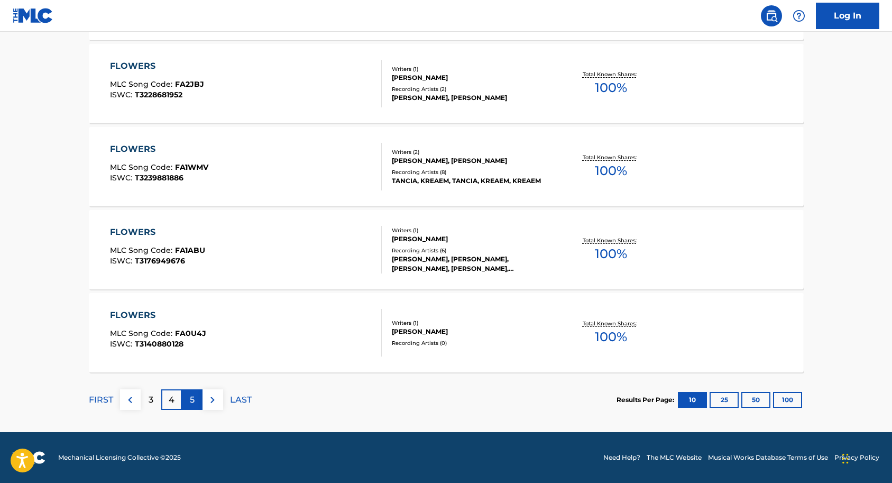
click at [191, 399] on p "5" at bounding box center [192, 399] width 5 height 13
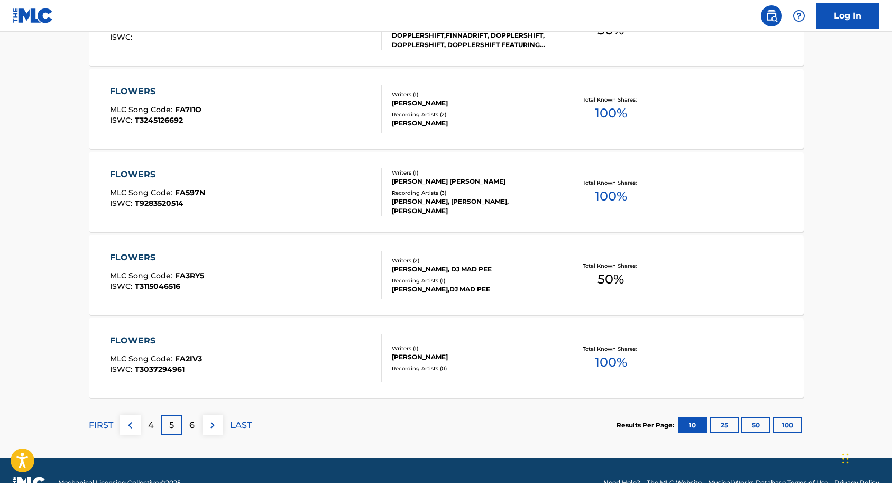
scroll to position [788, 0]
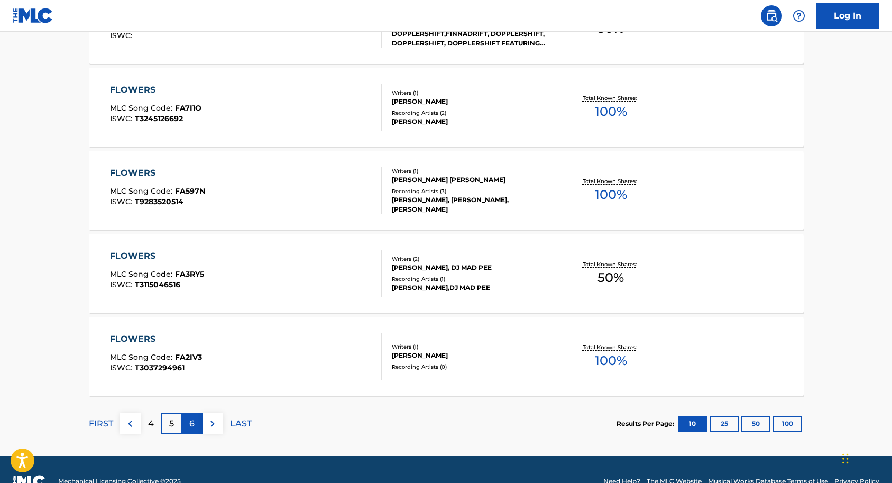
click at [196, 425] on div "6" at bounding box center [192, 423] width 21 height 21
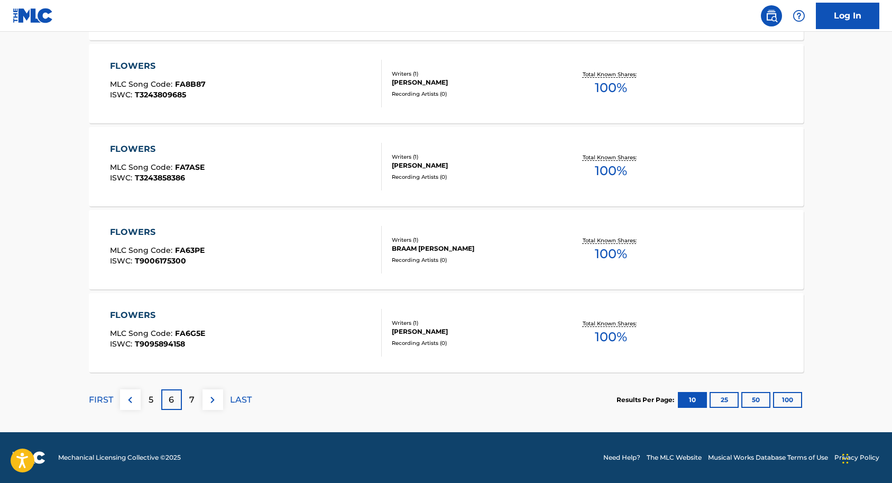
scroll to position [812, 0]
click at [189, 403] on div "7" at bounding box center [192, 399] width 21 height 21
click at [198, 401] on div "8" at bounding box center [192, 399] width 21 height 21
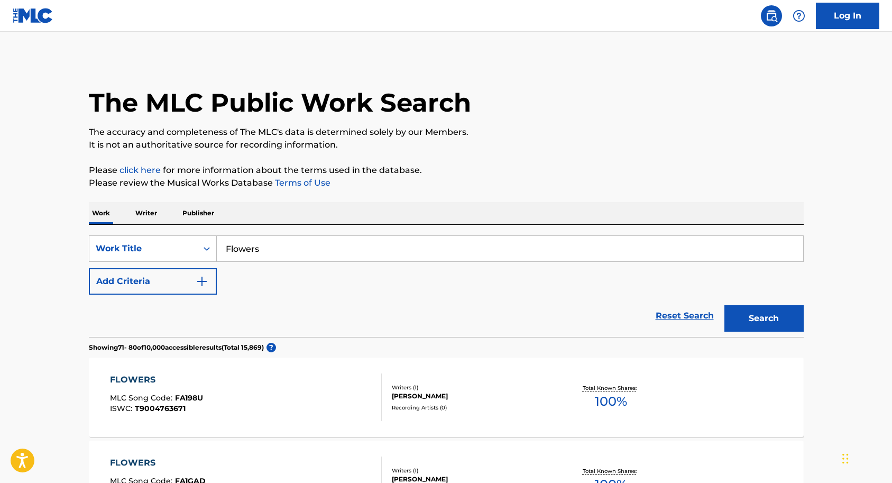
scroll to position [0, 0]
click at [262, 245] on input "Flowers" at bounding box center [510, 248] width 586 height 25
type input "F"
paste input "Flower"
click at [760, 321] on button "Search" at bounding box center [763, 318] width 79 height 26
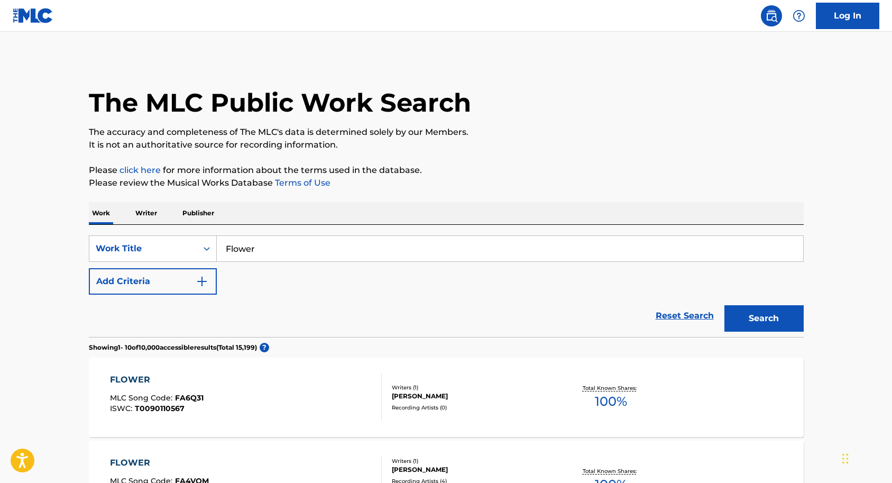
click at [272, 247] on input "Flower" at bounding box center [510, 248] width 586 height 25
type input "Flowers"
click at [770, 314] on button "Search" at bounding box center [763, 318] width 79 height 26
click at [147, 213] on p "Writer" at bounding box center [146, 213] width 28 height 22
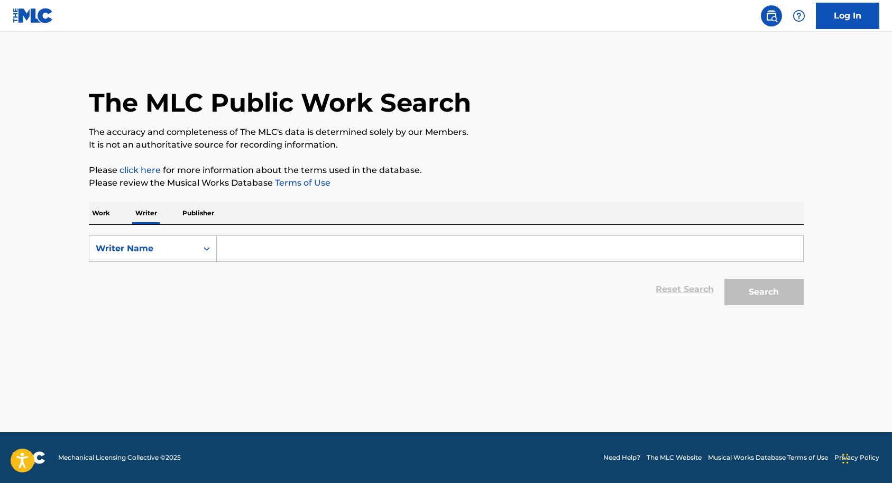
click at [106, 213] on p "Work" at bounding box center [101, 213] width 24 height 22
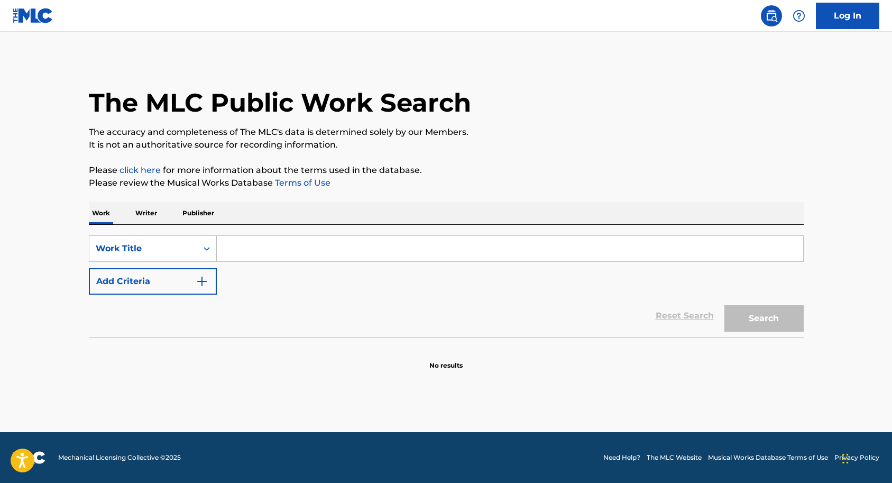
click at [231, 248] on input "Search Form" at bounding box center [510, 248] width 586 height 25
type input "Flowers"
click at [204, 281] on img "Search Form" at bounding box center [202, 281] width 13 height 13
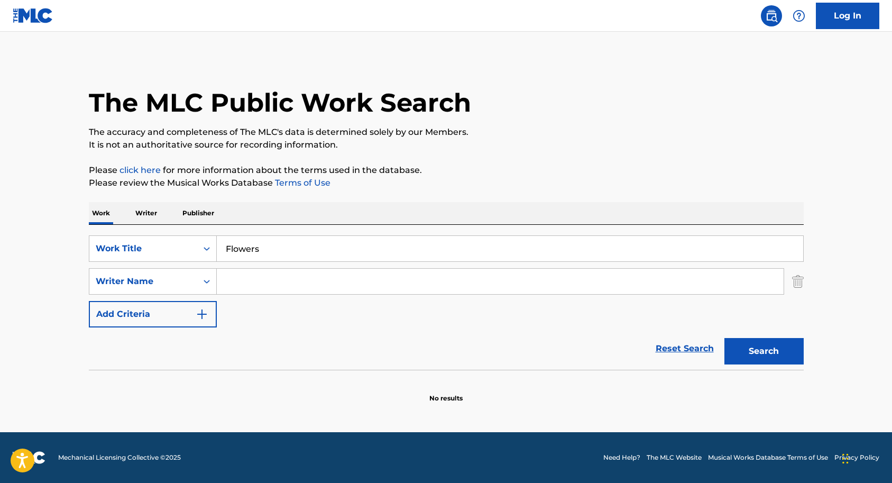
paste input "[PERSON_NAME] "Aldae" [PERSON_NAME] and [PERSON_NAME]"
click at [335, 277] on input "[PERSON_NAME] "Aldae" [PERSON_NAME] and [PERSON_NAME]" at bounding box center [500, 281] width 567 height 25
click at [294, 280] on input "Gregory "Aldae" Hein Michael Pollack" at bounding box center [500, 281] width 567 height 25
click at [265, 279] on input "Gregory "Aldae Hein Michael Pollack" at bounding box center [500, 281] width 567 height 25
click at [421, 285] on input "Gregory Aldae Hein Michael Pollack" at bounding box center [500, 281] width 567 height 25
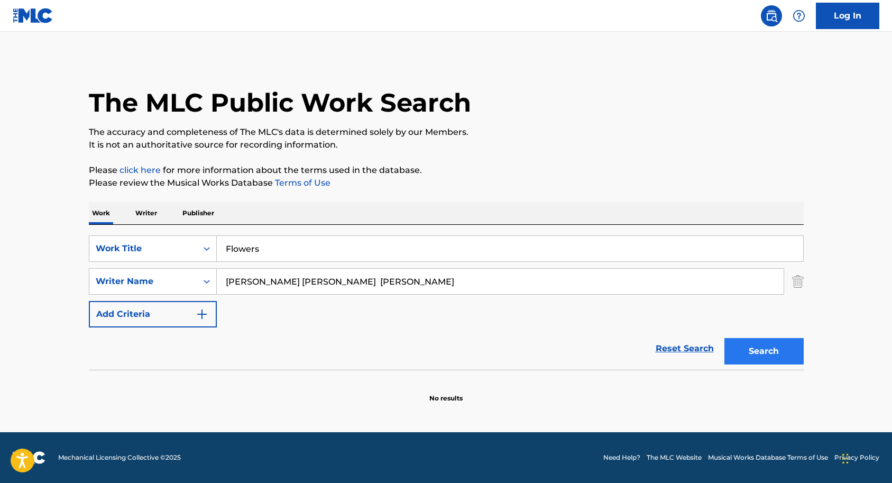
click at [753, 353] on button "Search" at bounding box center [763, 351] width 79 height 26
click at [265, 281] on input "Gregory Aldae Hein Michael Pollack" at bounding box center [500, 281] width 567 height 25
click at [315, 281] on input "Gregory Aldae Hein Michael Pollack" at bounding box center [500, 281] width 567 height 25
click at [763, 349] on button "Search" at bounding box center [763, 351] width 79 height 26
click at [384, 279] on input "Gregory Aldae Hein Michael Pollack" at bounding box center [500, 281] width 567 height 25
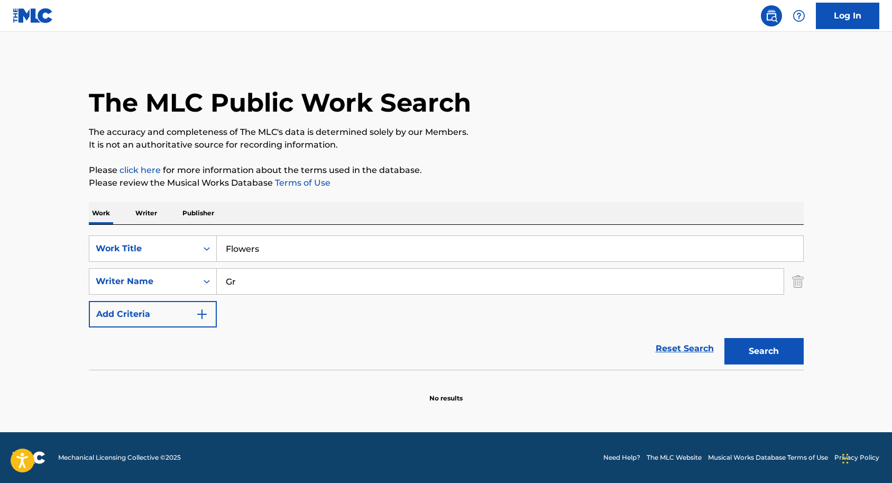
type input "G"
type input "Miley Cyrus"
click at [750, 352] on button "Search" at bounding box center [763, 351] width 79 height 26
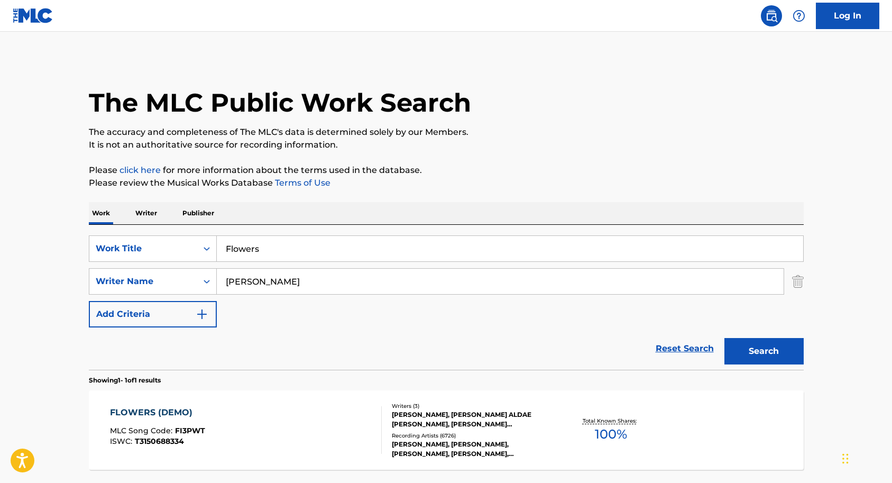
click at [347, 416] on div "FLOWERS (DEMO) MLC Song Code : FI3PWT ISWC : T3150688334" at bounding box center [246, 430] width 272 height 48
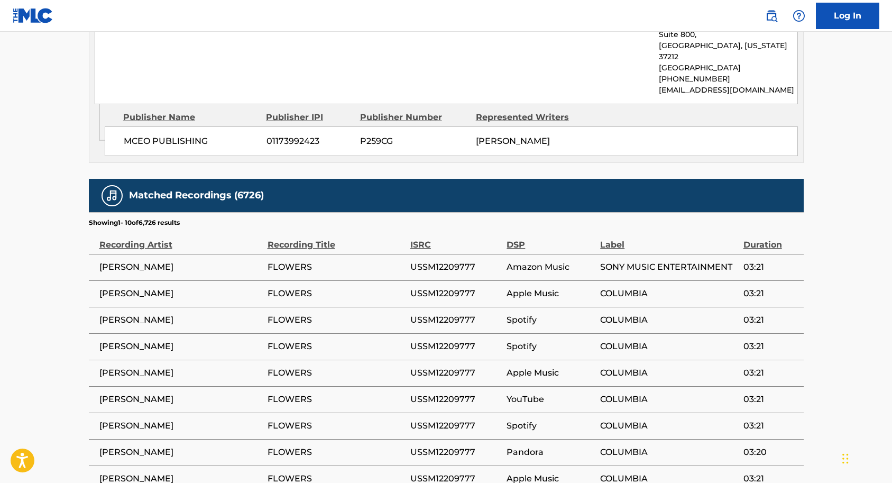
scroll to position [1884, 0]
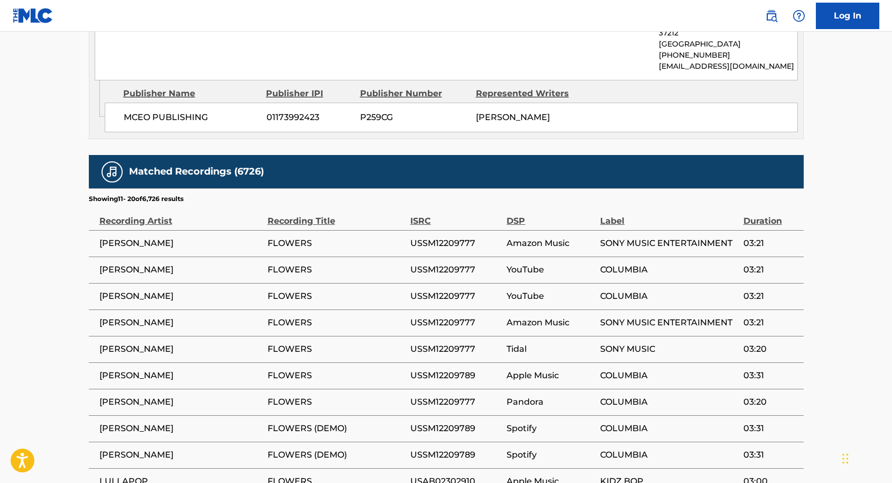
scroll to position [1907, 0]
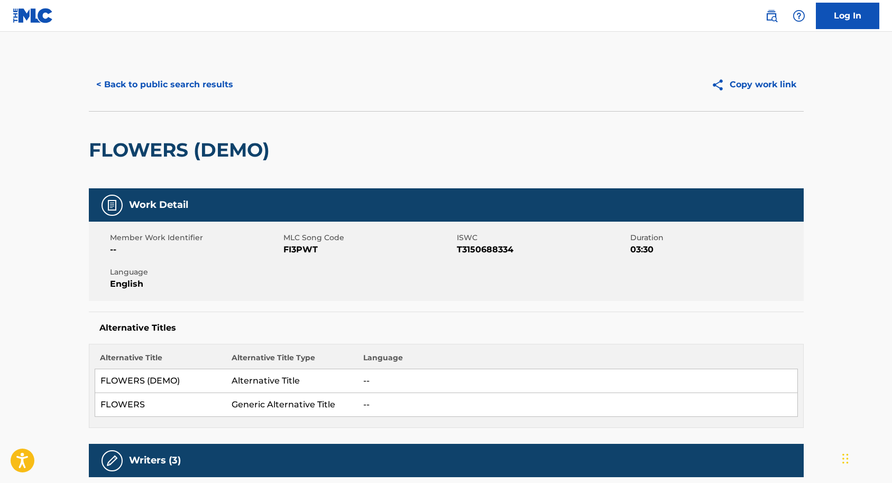
scroll to position [0, 0]
click at [743, 85] on button "Copy work link" at bounding box center [754, 84] width 100 height 26
click at [766, 86] on button "Copy work link" at bounding box center [754, 84] width 100 height 26
